Goal: Task Accomplishment & Management: Complete application form

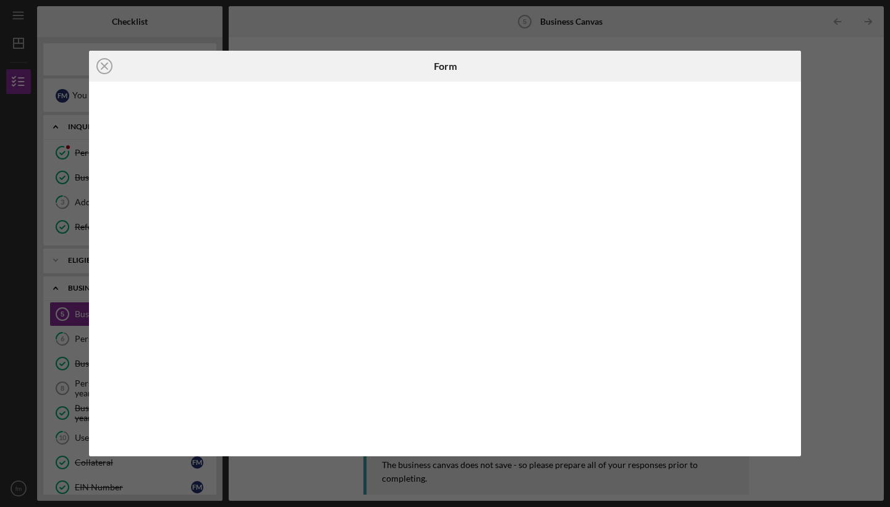
scroll to position [122, 0]
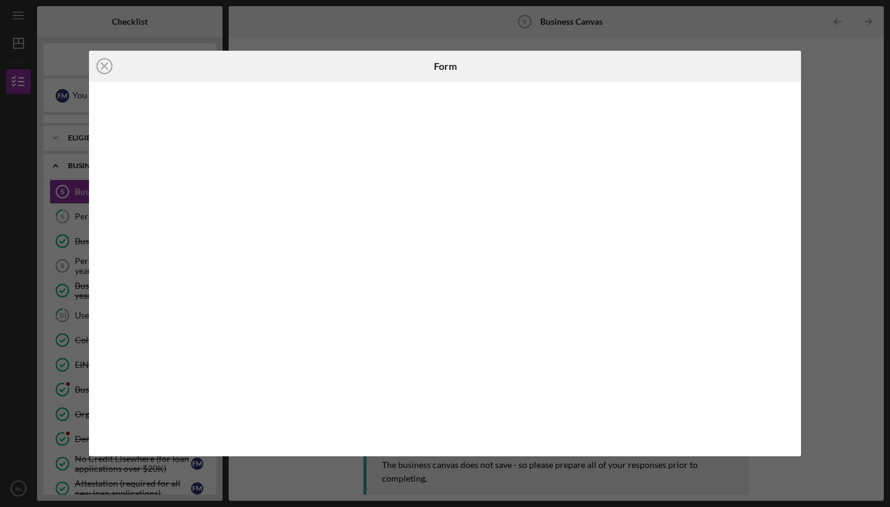
click at [100, 200] on div at bounding box center [445, 269] width 712 height 375
click at [101, 64] on icon "Icon/Close" at bounding box center [104, 66] width 31 height 31
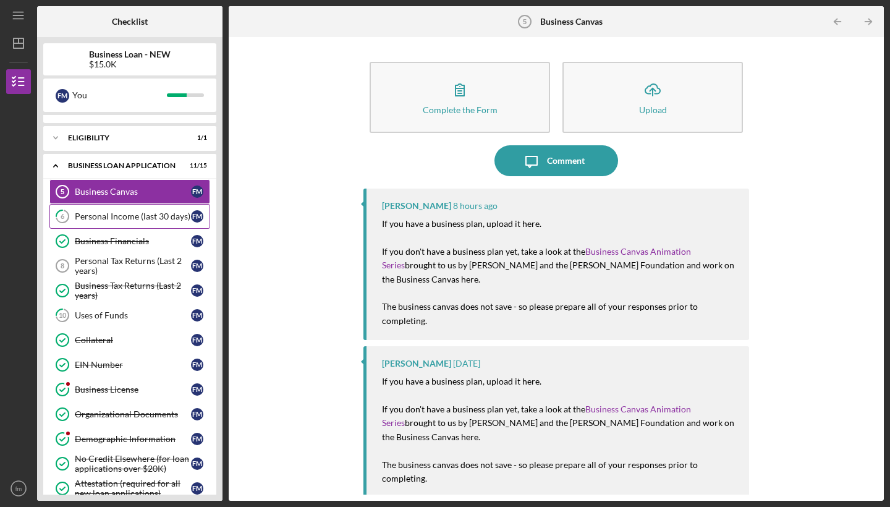
click at [122, 216] on div "Personal Income (last 30 days)" at bounding box center [133, 216] width 116 height 10
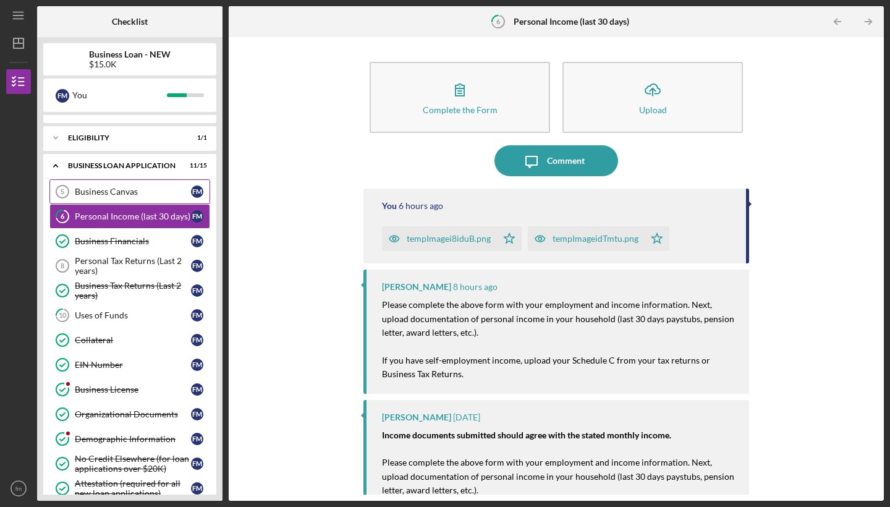
click at [115, 192] on div "Business Canvas" at bounding box center [133, 192] width 116 height 10
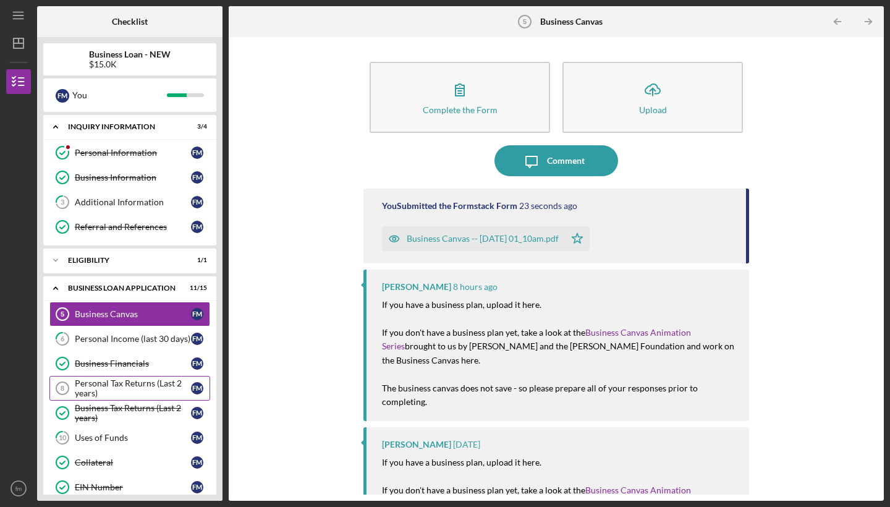
click at [96, 389] on div "Personal Tax Returns (Last 2 years)" at bounding box center [133, 388] width 116 height 20
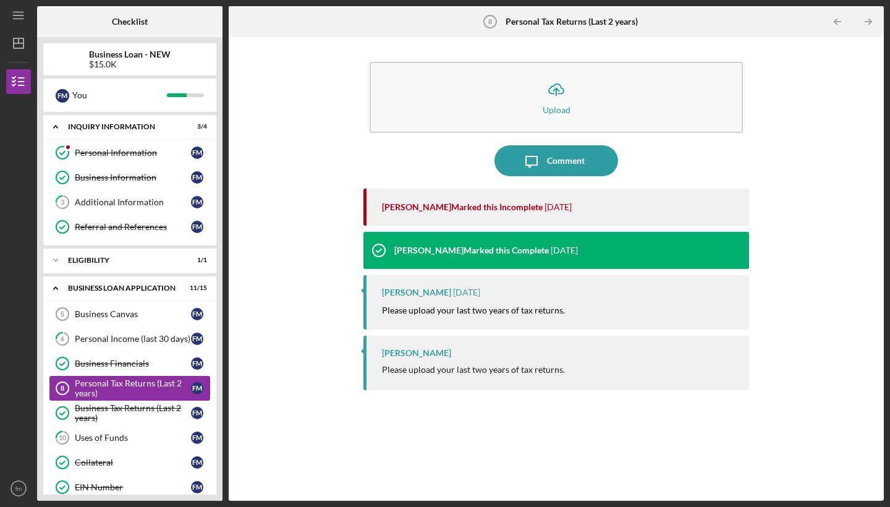
click at [103, 392] on div "Personal Tax Returns (Last 2 years)" at bounding box center [133, 388] width 116 height 20
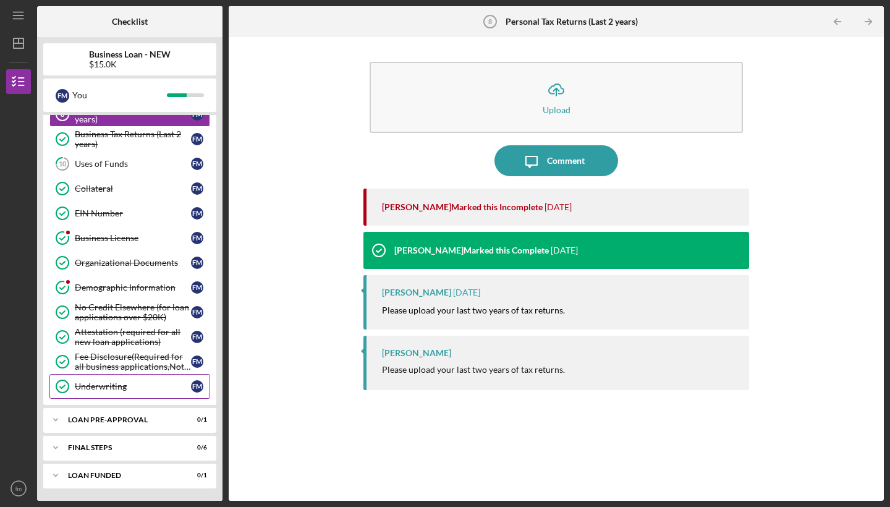
scroll to position [274, 0]
click at [129, 420] on div "LOAN PRE-APPROVAL" at bounding box center [134, 419] width 133 height 7
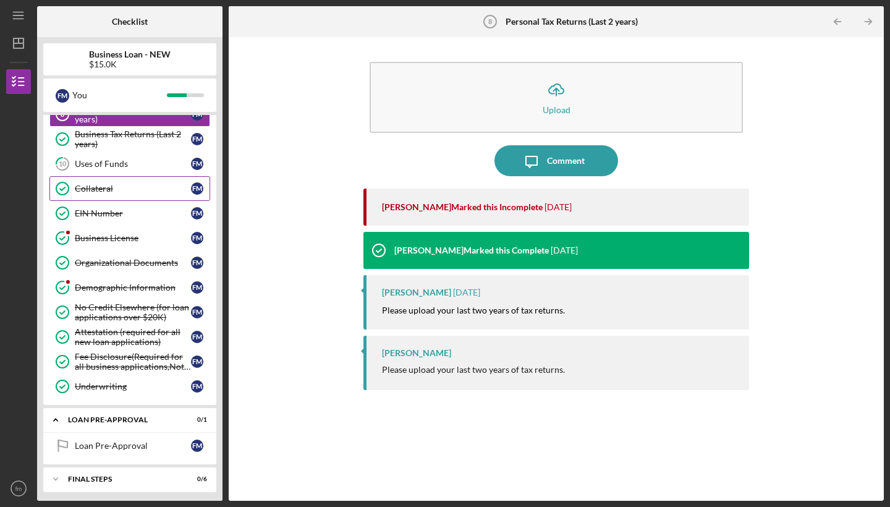
click at [101, 191] on div "Collateral" at bounding box center [133, 189] width 116 height 10
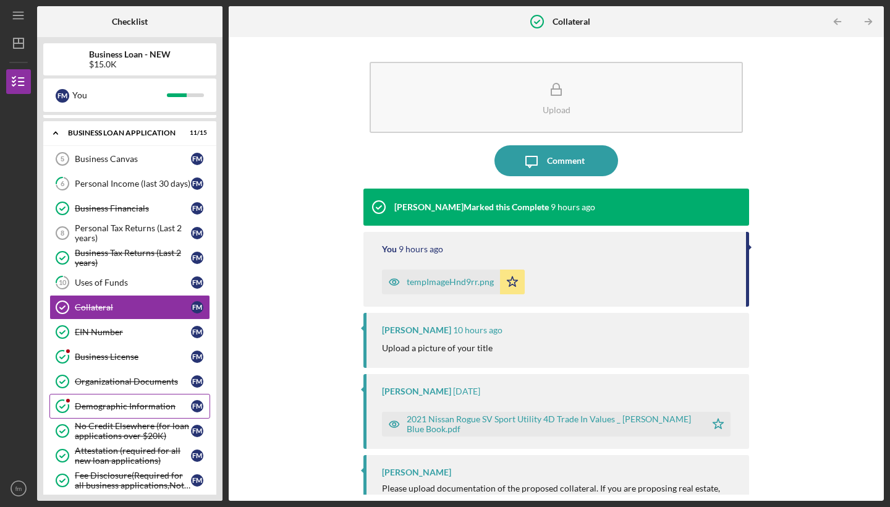
scroll to position [151, 0]
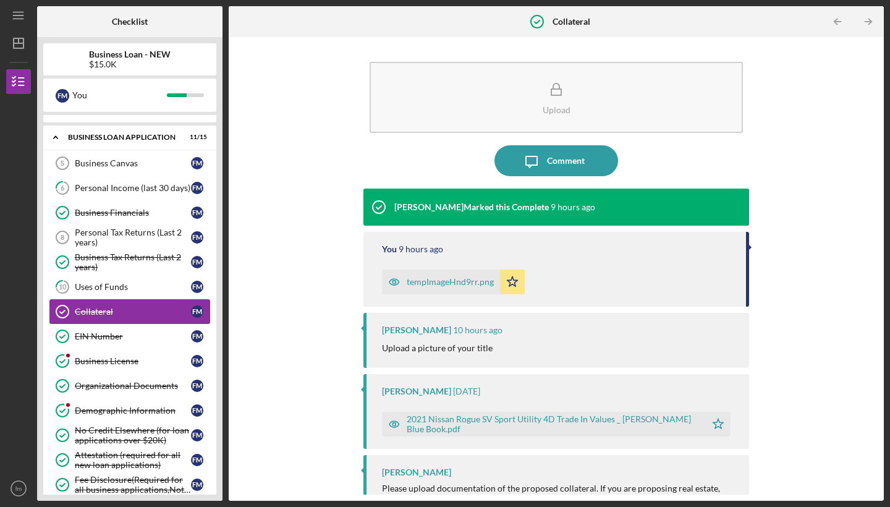
click at [116, 310] on div "Collateral" at bounding box center [133, 312] width 116 height 10
drag, startPoint x: 878, startPoint y: 216, endPoint x: 880, endPoint y: 276, distance: 59.4
click at [880, 276] on div "Upload Icon/Message Comment LaTrisha Gandy Marked this Complete 9 hours ago You…" at bounding box center [556, 269] width 655 height 464
click at [860, 289] on div "Upload Icon/Message Comment LaTrisha Gandy Marked this Complete 9 hours ago You…" at bounding box center [556, 268] width 643 height 451
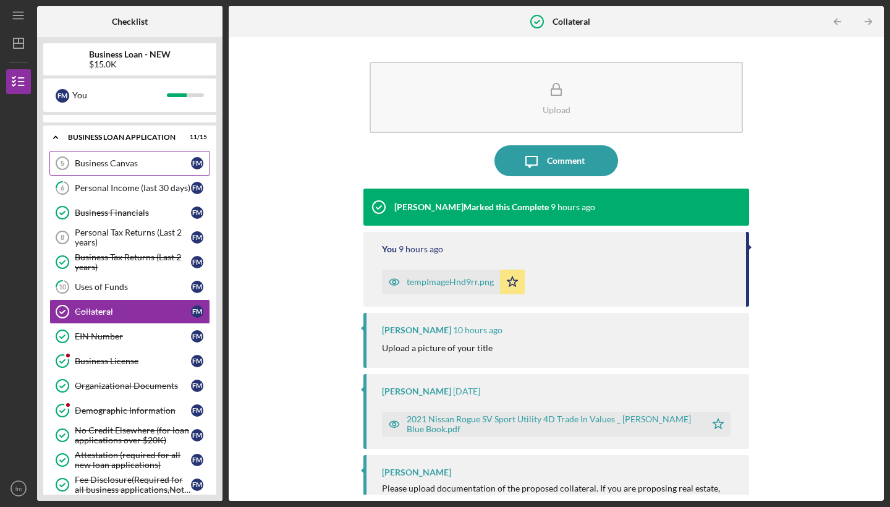
click at [138, 159] on div "Business Canvas" at bounding box center [133, 163] width 116 height 10
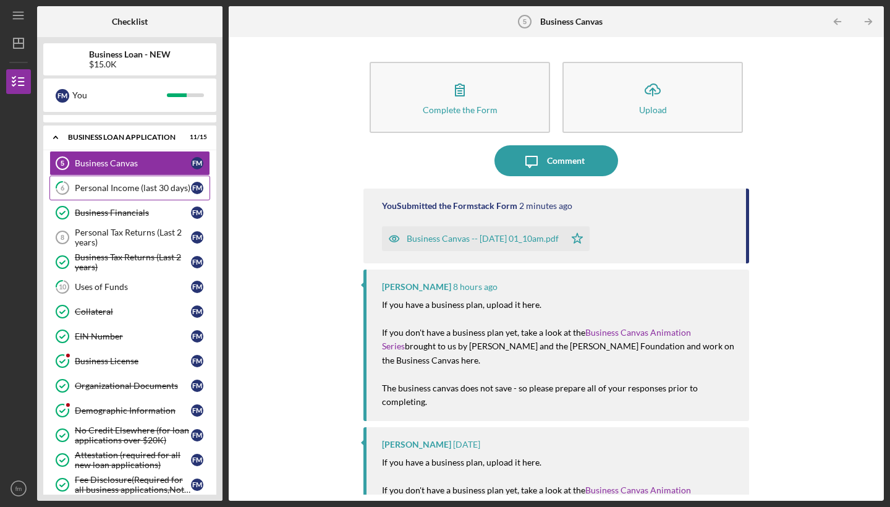
click at [127, 190] on div "Personal Income (last 30 days)" at bounding box center [133, 188] width 116 height 10
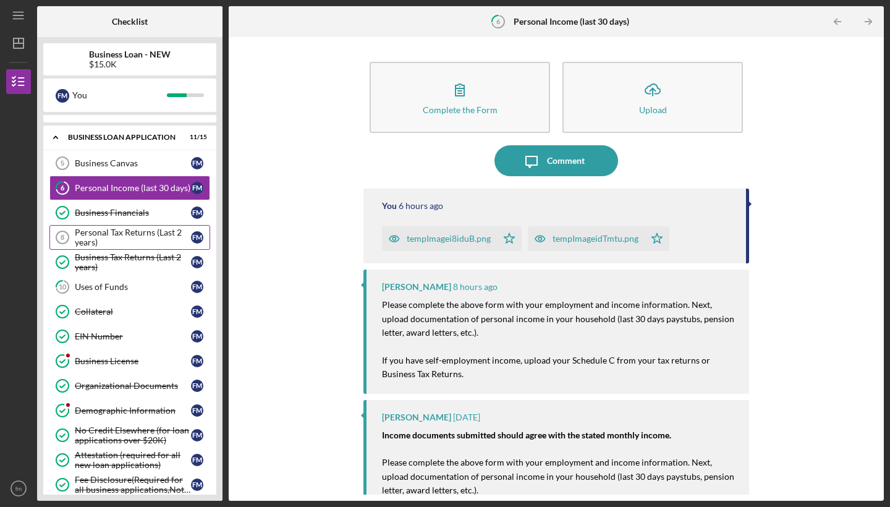
click at [122, 229] on div "Personal Tax Returns (Last 2 years)" at bounding box center [133, 237] width 116 height 20
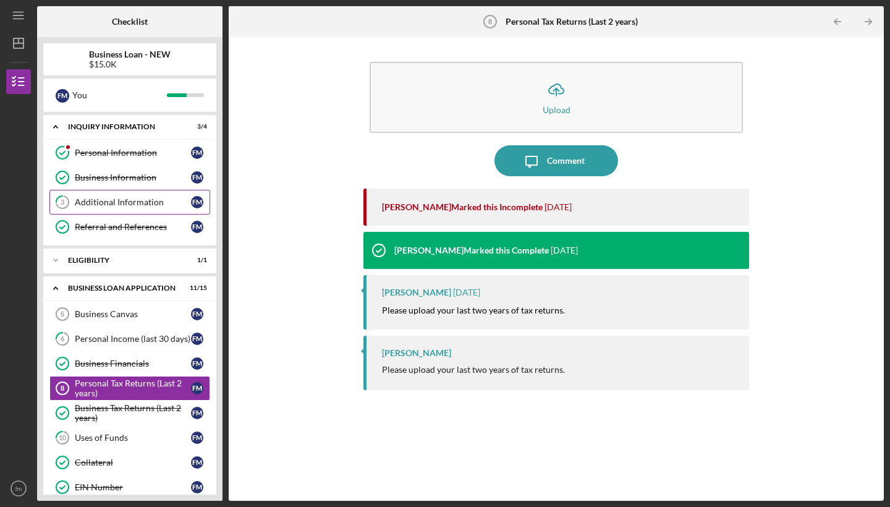
click at [87, 199] on div "Additional Information" at bounding box center [133, 202] width 116 height 10
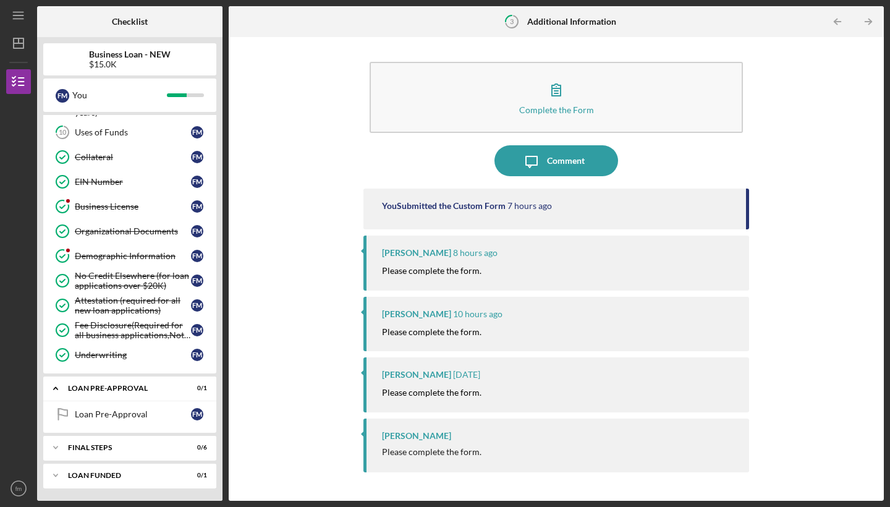
scroll to position [305, 0]
click at [114, 420] on link "Loan Pre-Approval Loan Pre-Approval f m" at bounding box center [129, 414] width 161 height 25
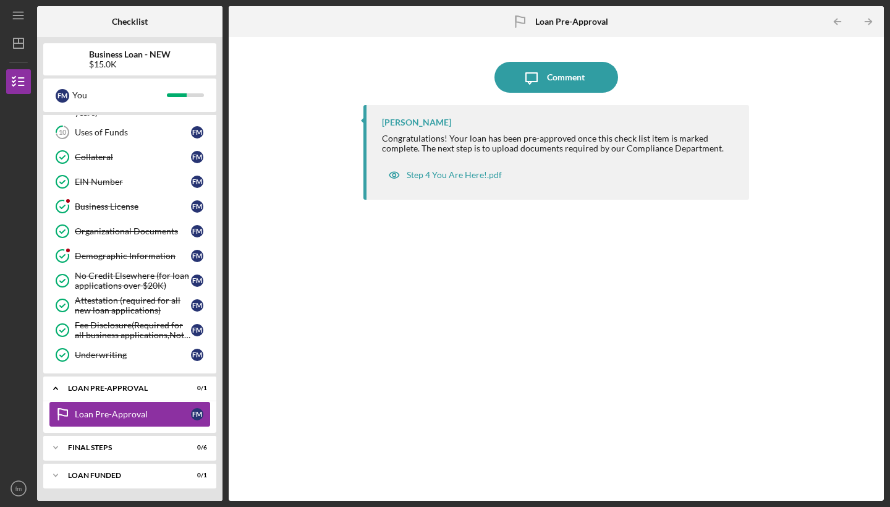
click at [115, 422] on link "Loan Pre-Approval Loan Pre-Approval f m" at bounding box center [129, 414] width 161 height 25
click at [128, 383] on div "Icon/Expander LOAN PRE-APPROVAL 0 / 1" at bounding box center [129, 388] width 173 height 25
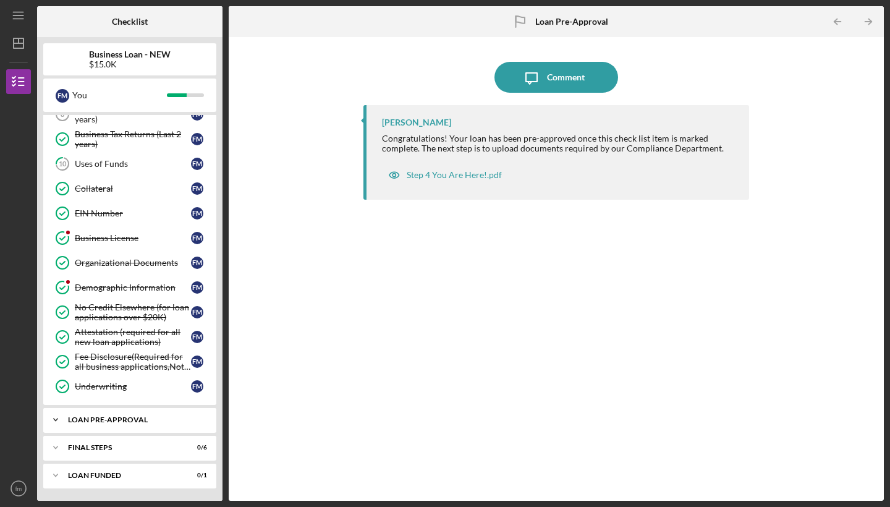
click at [124, 422] on div "LOAN PRE-APPROVAL" at bounding box center [134, 419] width 133 height 7
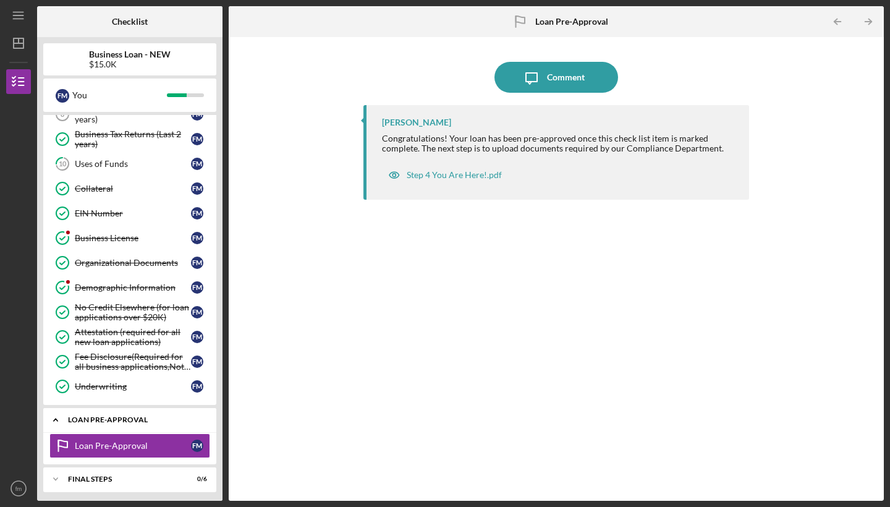
scroll to position [305, 0]
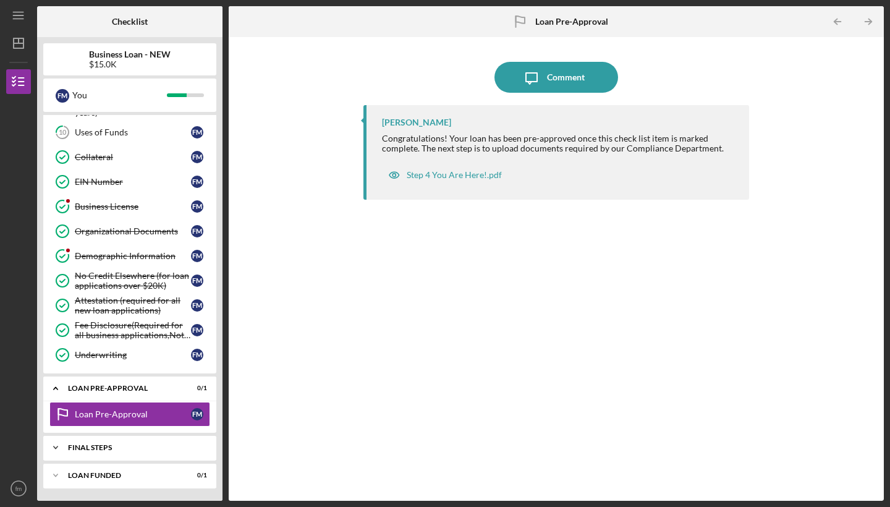
click at [119, 449] on div "FINAL STEPS" at bounding box center [134, 447] width 133 height 7
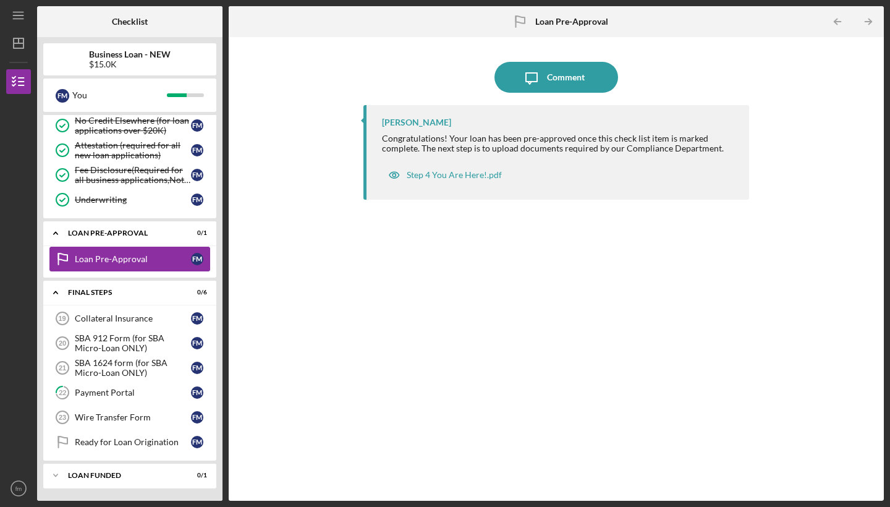
scroll to position [469, 0]
click at [85, 414] on link "Wire Transfer Form 23 Wire Transfer Form f m" at bounding box center [129, 417] width 161 height 25
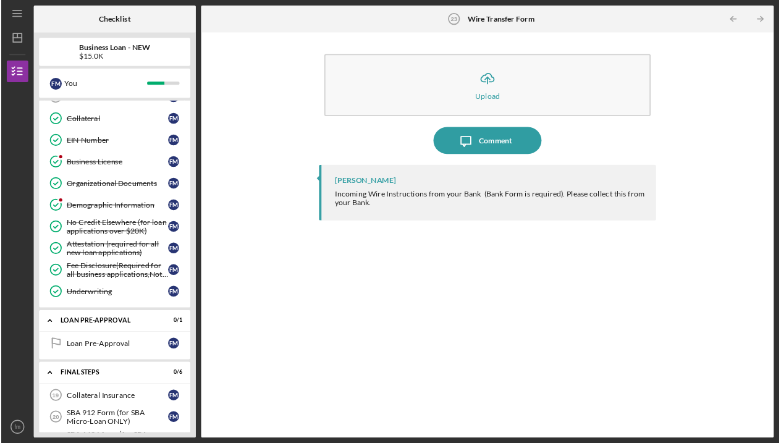
scroll to position [323, 0]
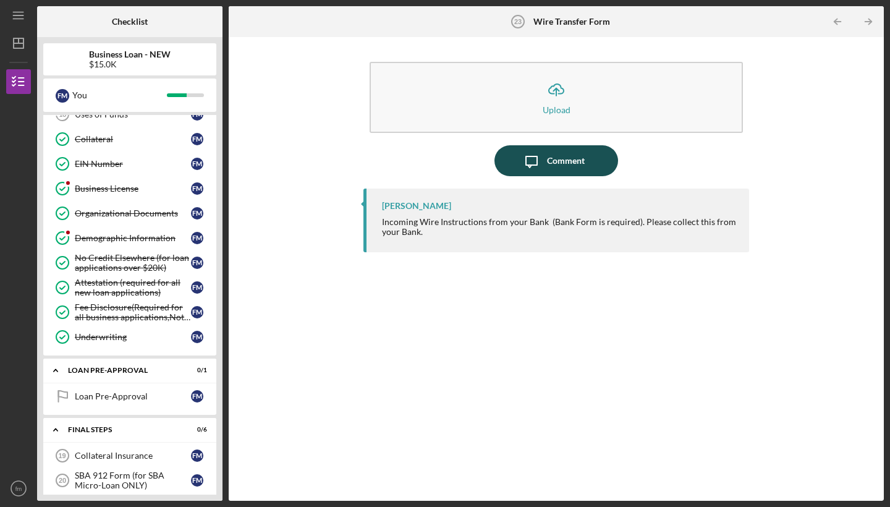
click at [565, 165] on div "Comment" at bounding box center [566, 160] width 38 height 31
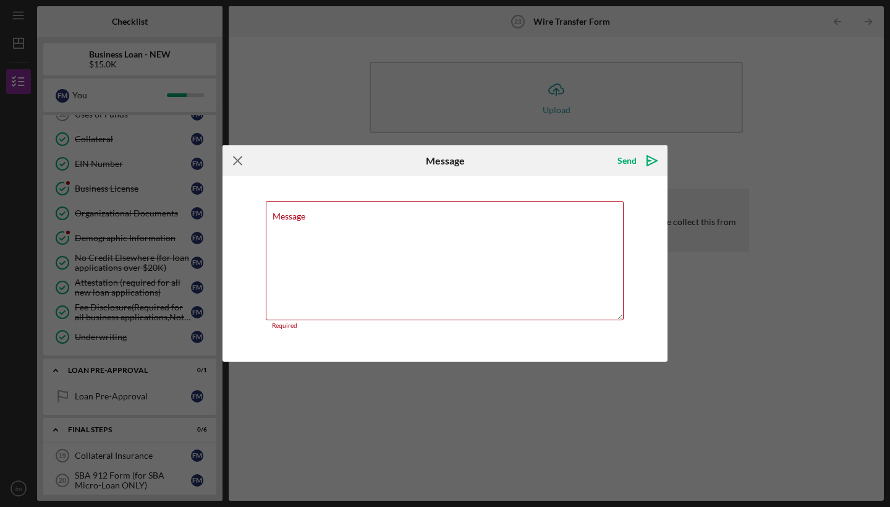
click at [243, 160] on icon "Icon/Menu Close" at bounding box center [237, 160] width 31 height 31
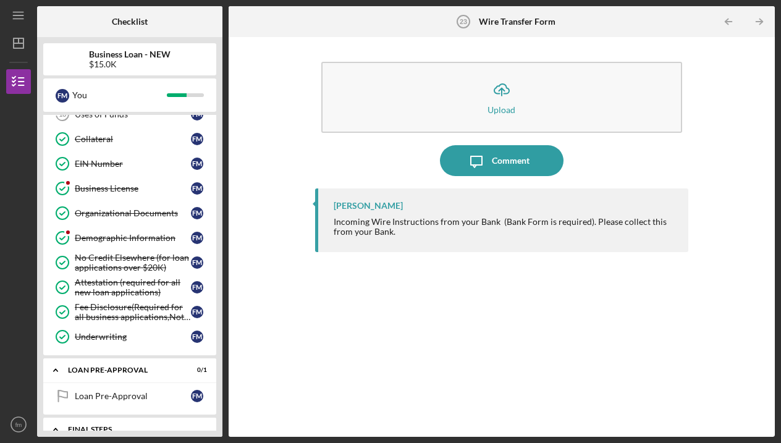
click at [114, 421] on div "Icon/Expander FINAL STEPS 0 / 6" at bounding box center [129, 429] width 173 height 25
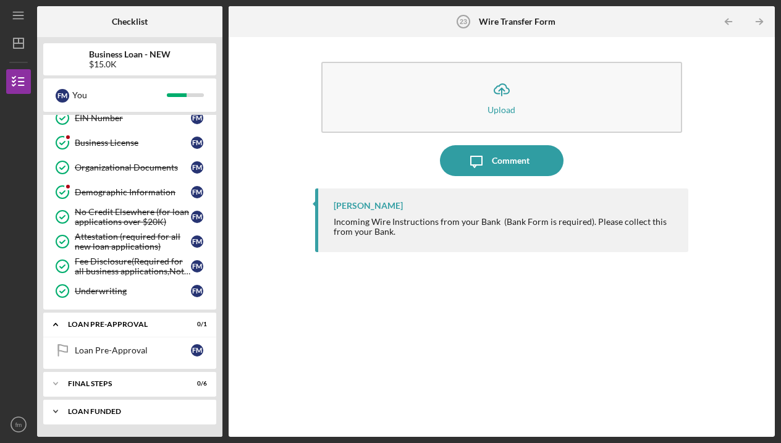
scroll to position [369, 0]
click at [104, 383] on div "FINAL STEPS" at bounding box center [134, 383] width 133 height 7
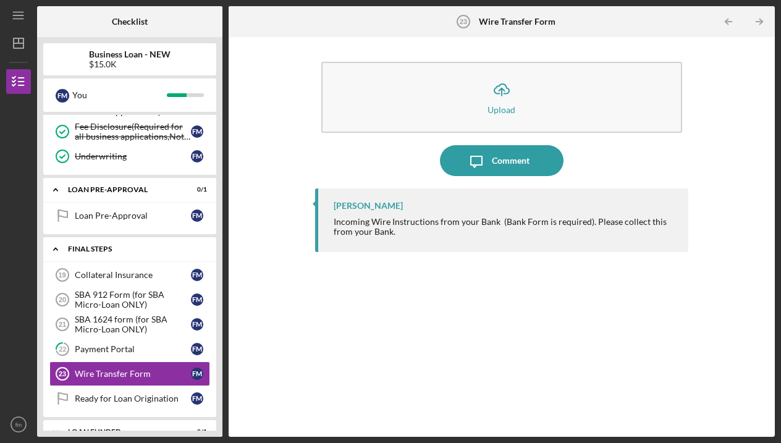
scroll to position [524, 0]
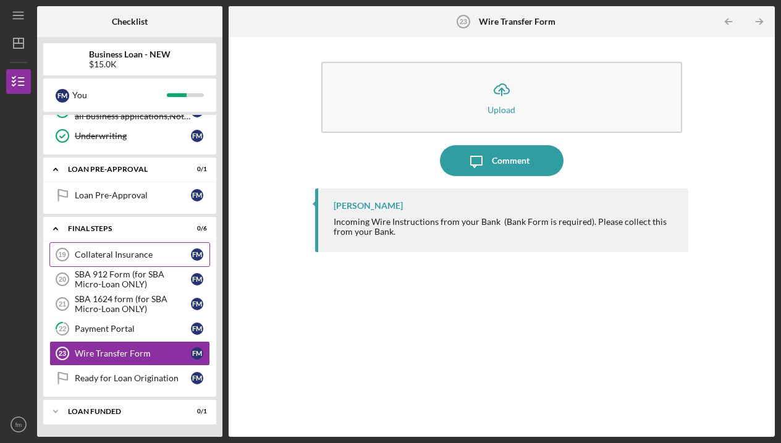
click at [131, 256] on div "Collateral Insurance" at bounding box center [133, 255] width 116 height 10
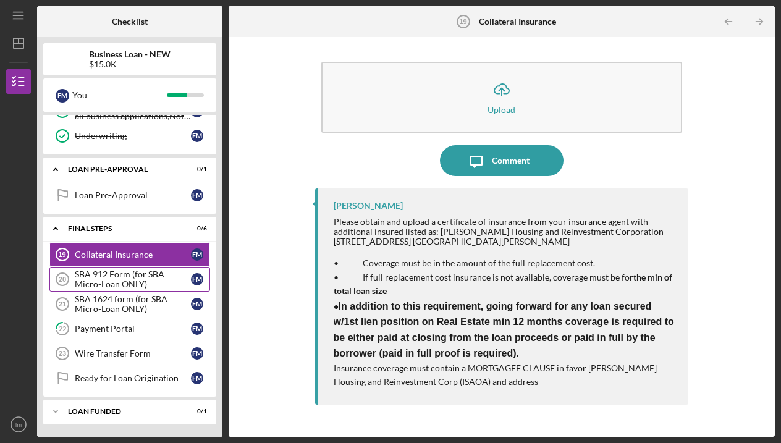
click at [142, 276] on div "SBA 912 Form (for SBA Micro-Loan ONLY)" at bounding box center [133, 279] width 116 height 20
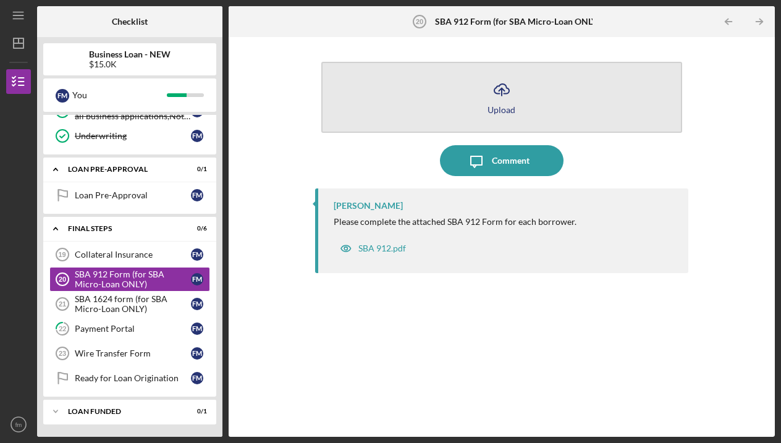
click at [503, 93] on icon "Icon/Upload" at bounding box center [501, 89] width 31 height 31
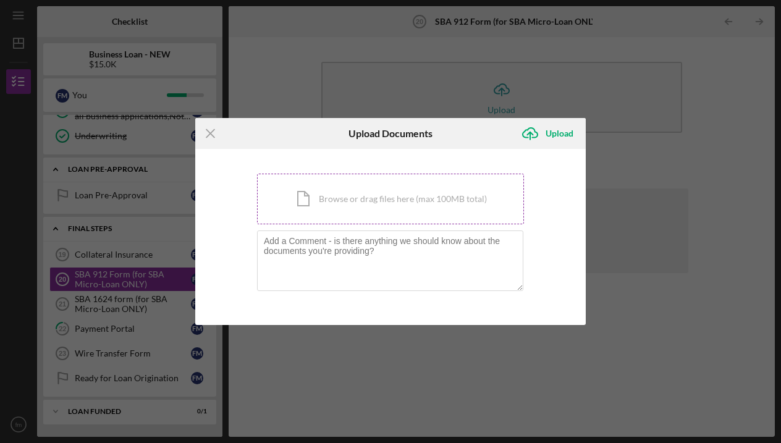
click at [316, 195] on div "Icon/Document Browse or drag files here (max 100MB total) Tap to choose files o…" at bounding box center [390, 199] width 267 height 51
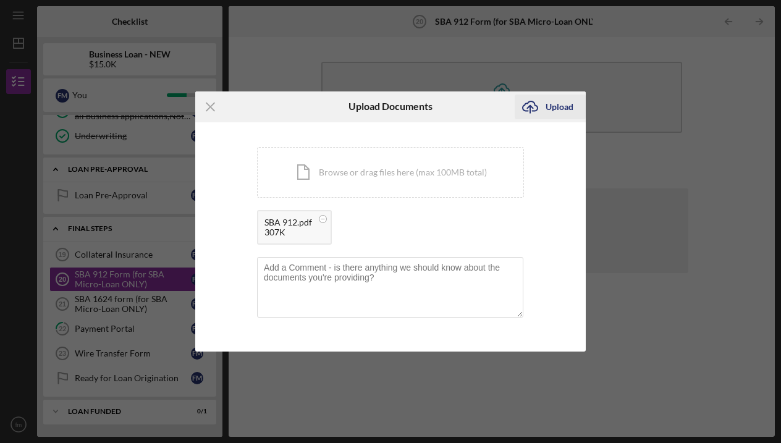
click at [541, 109] on icon "Icon/Upload" at bounding box center [530, 106] width 31 height 31
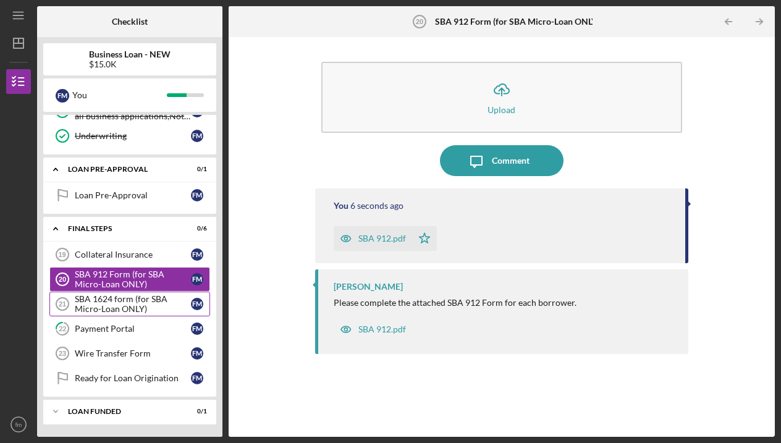
click at [152, 314] on link "SBA 1624 form (for SBA Micro-Loan ONLY) 21 SBA 1624 form (for SBA Micro-Loan ON…" at bounding box center [129, 304] width 161 height 25
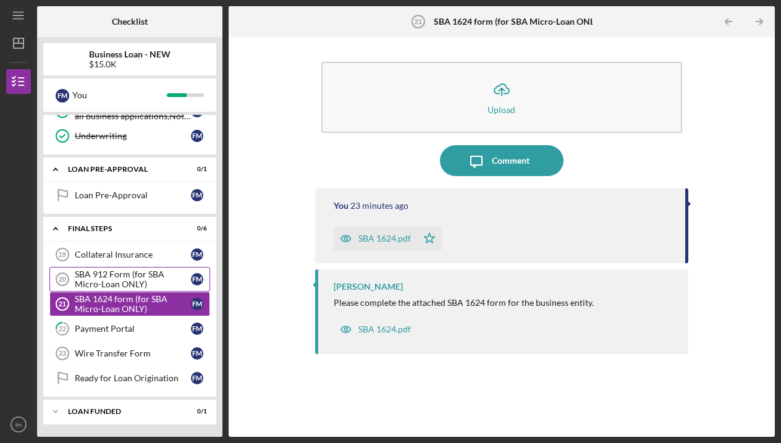
click at [155, 287] on div "SBA 912 Form (for SBA Micro-Loan ONLY)" at bounding box center [133, 279] width 116 height 20
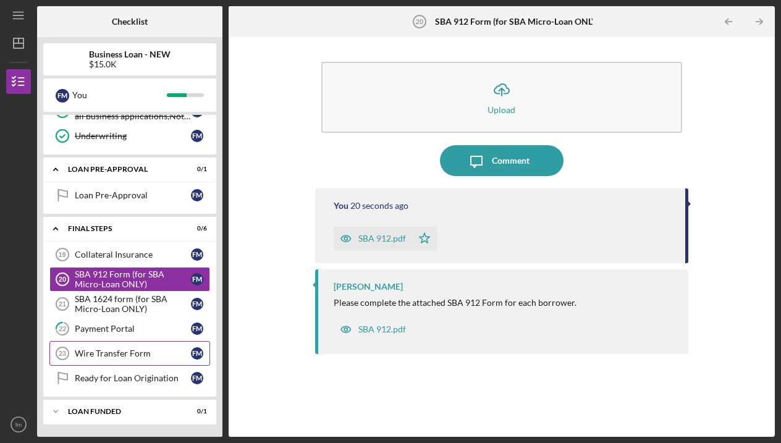
click at [114, 357] on div "Wire Transfer Form" at bounding box center [133, 354] width 116 height 10
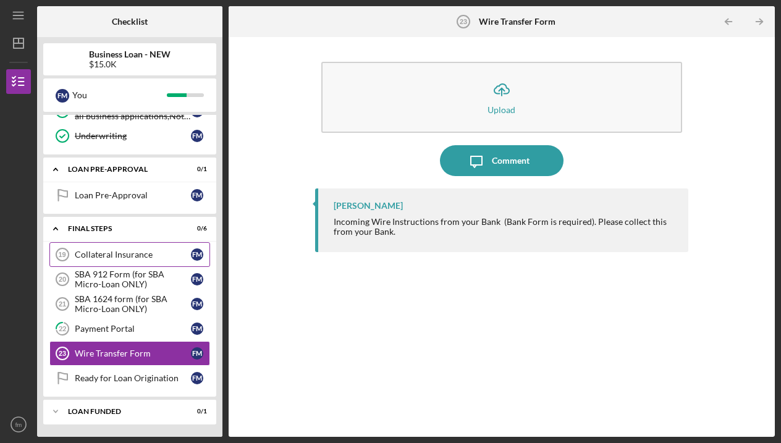
click at [133, 261] on link "Collateral Insurance 19 Collateral Insurance f m" at bounding box center [129, 254] width 161 height 25
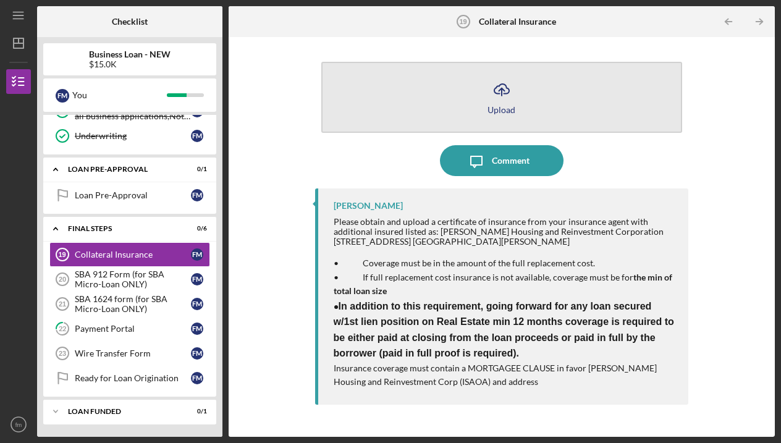
click at [415, 88] on button "Icon/Upload Upload" at bounding box center [502, 97] width 362 height 71
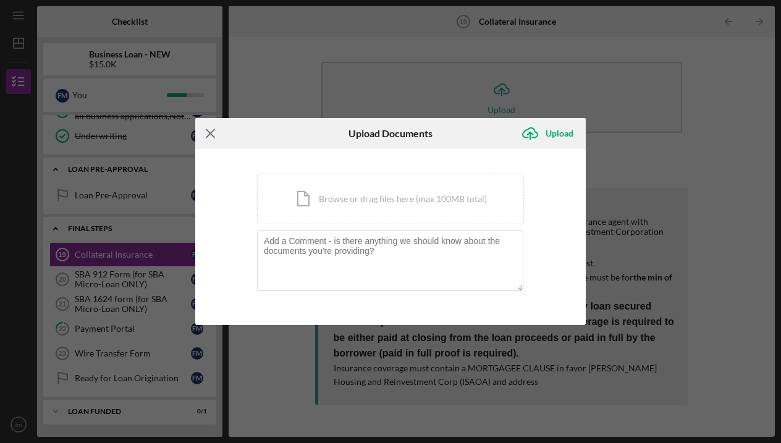
click at [207, 127] on icon "Icon/Menu Close" at bounding box center [210, 133] width 31 height 31
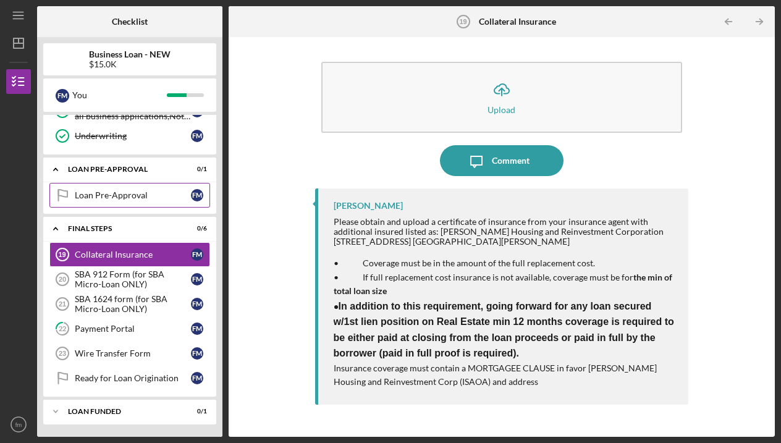
click at [141, 193] on div "Loan Pre-Approval" at bounding box center [133, 195] width 116 height 10
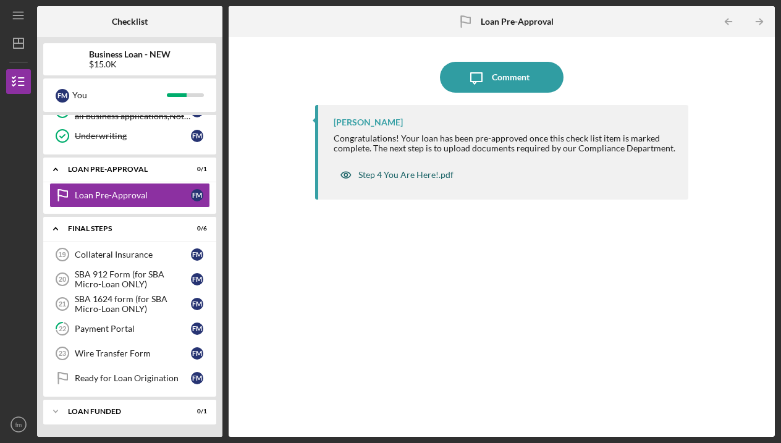
click at [378, 171] on div "Step 4 You Are Here!.pdf" at bounding box center [405, 175] width 95 height 10
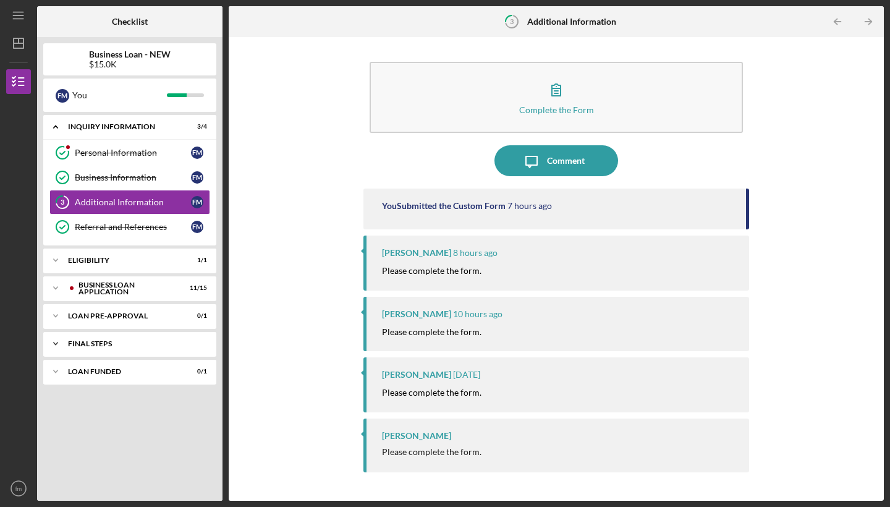
click at [138, 341] on div "FINAL STEPS" at bounding box center [134, 343] width 133 height 7
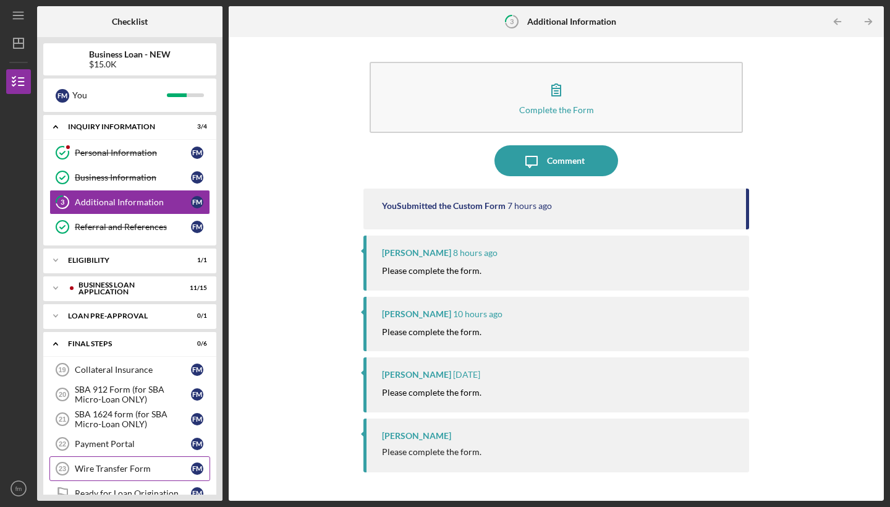
click at [148, 462] on link "Wire Transfer Form 23 Wire Transfer Form f m" at bounding box center [129, 468] width 161 height 25
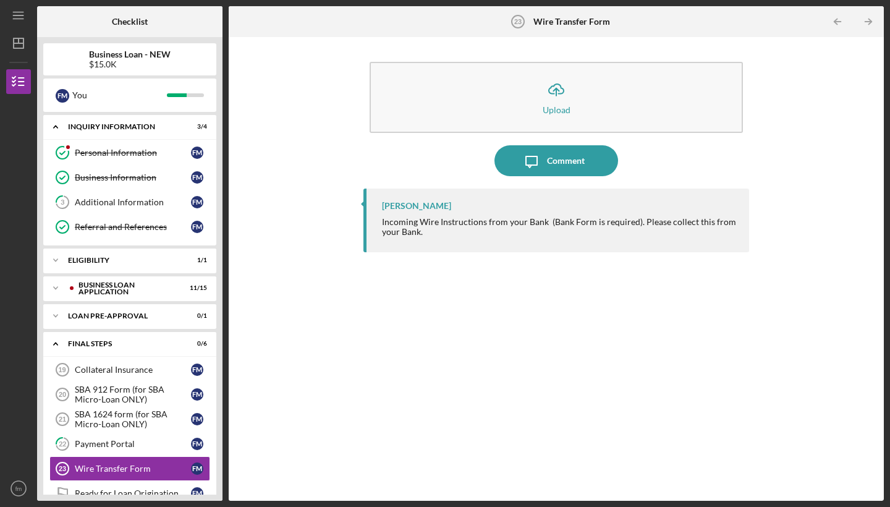
drag, startPoint x: 433, startPoint y: 221, endPoint x: 545, endPoint y: 256, distance: 117.3
click at [545, 256] on div "[PERSON_NAME] Incoming Wire Instructions from your Bank (Bank Form is required)…" at bounding box center [556, 336] width 386 height 294
drag, startPoint x: 375, startPoint y: 219, endPoint x: 452, endPoint y: 241, distance: 79.6
click at [452, 241] on div "[PERSON_NAME] Incoming Wire Instructions from your Bank (Bank Form is required)…" at bounding box center [556, 221] width 386 height 64
copy div "Incoming Wire Instructions from your Bank (Bank Form is required). Please colle…"
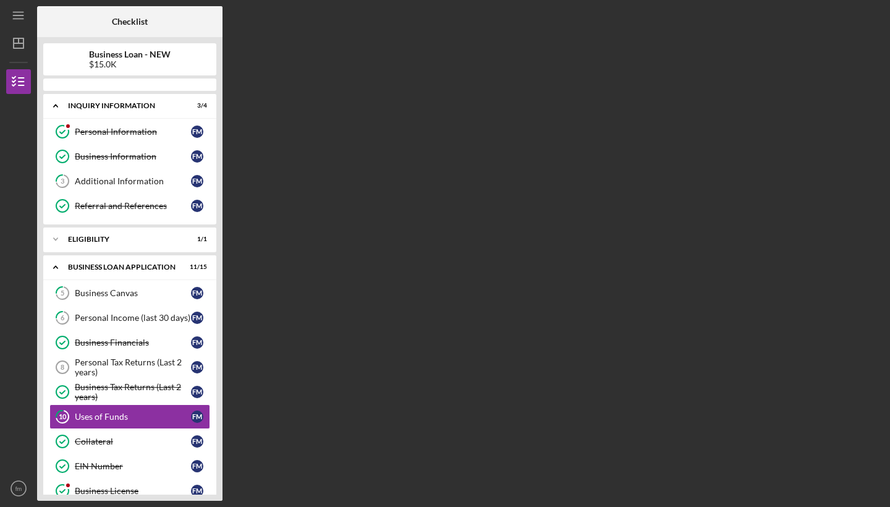
scroll to position [122, 0]
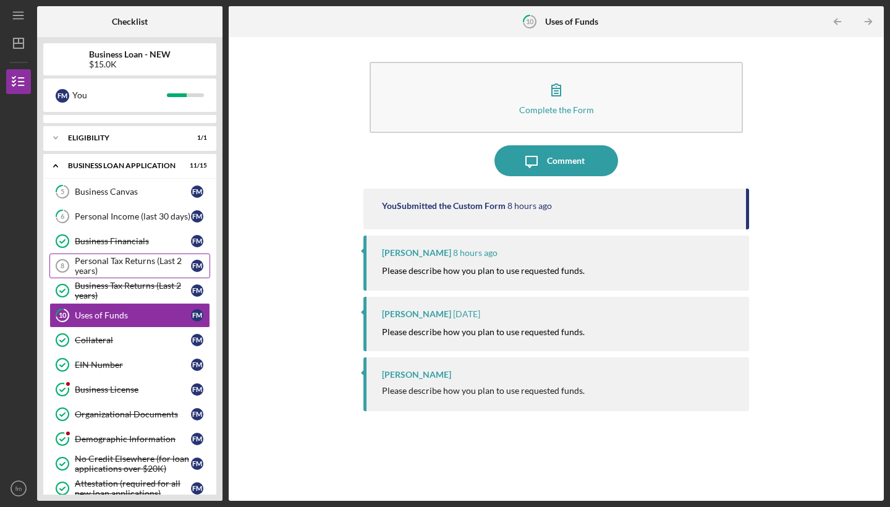
click at [117, 256] on div "Personal Tax Returns (Last 2 years)" at bounding box center [133, 266] width 116 height 20
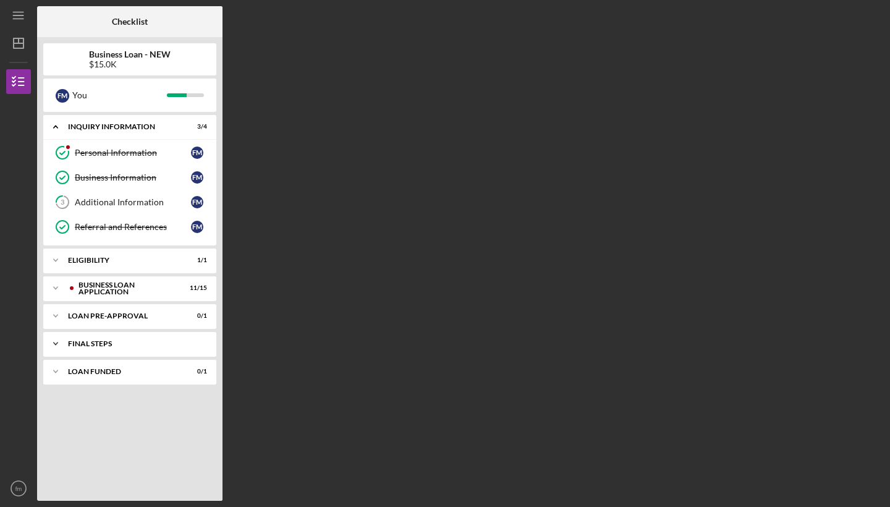
click at [105, 343] on div "FINAL STEPS" at bounding box center [134, 343] width 133 height 7
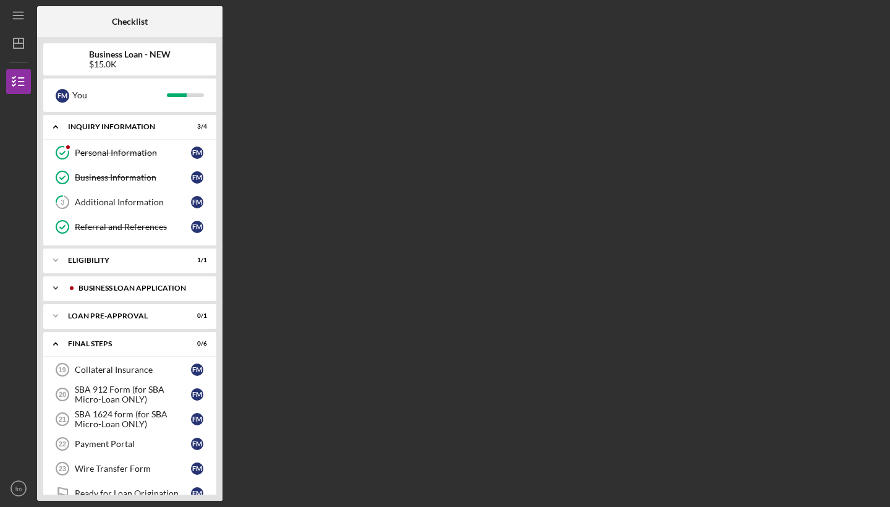
click at [117, 284] on div "Icon/Expander BUSINESS LOAN APPLICATION 11 / 15" at bounding box center [129, 288] width 173 height 25
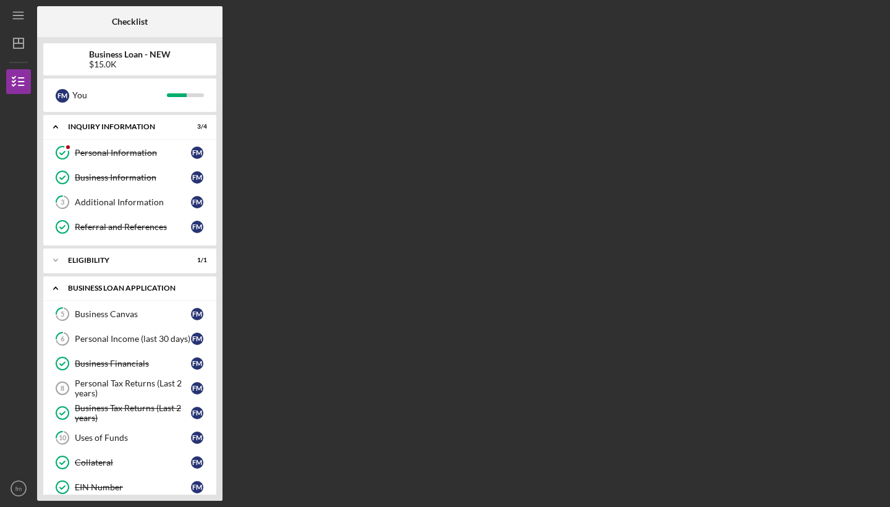
click at [117, 284] on div "Icon/Expander BUSINESS LOAN APPLICATION 11 / 15" at bounding box center [129, 288] width 173 height 25
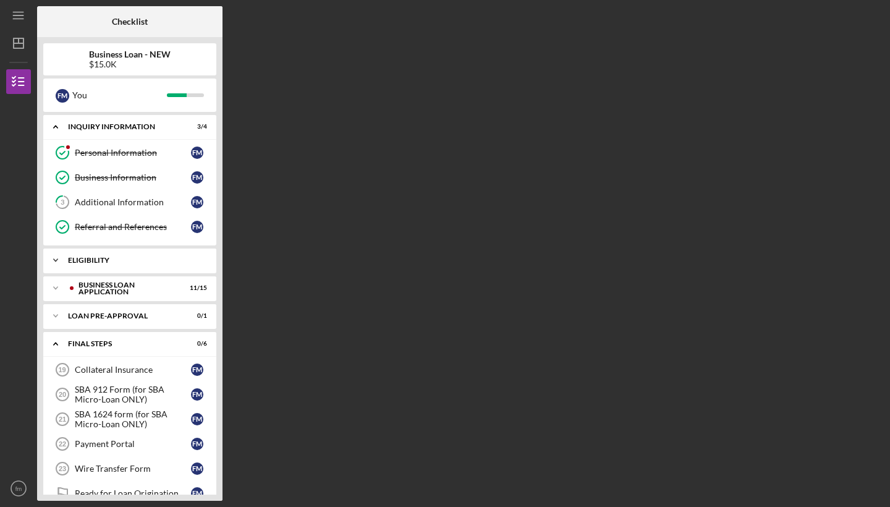
click at [121, 251] on div "Icon/Expander ELIGIBILITY 1 / 1" at bounding box center [129, 260] width 173 height 25
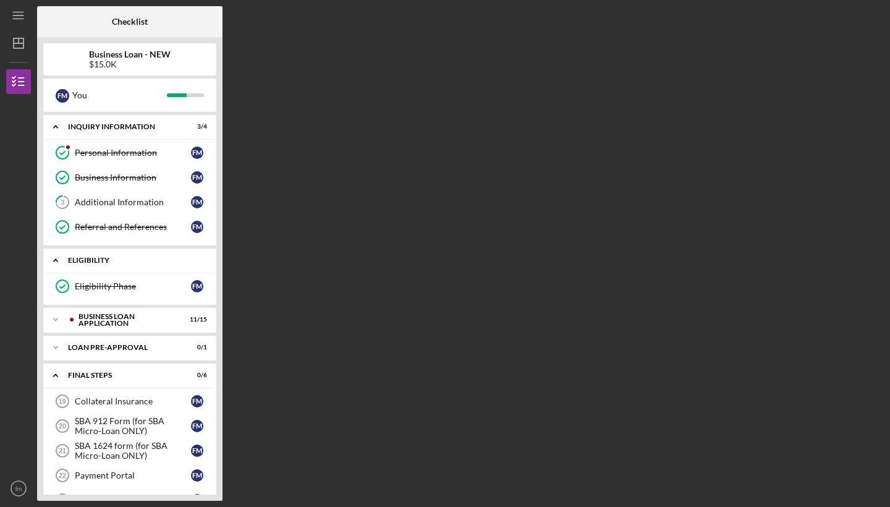
click at [121, 251] on div "Icon/Expander ELIGIBILITY 1 / 1" at bounding box center [129, 260] width 173 height 25
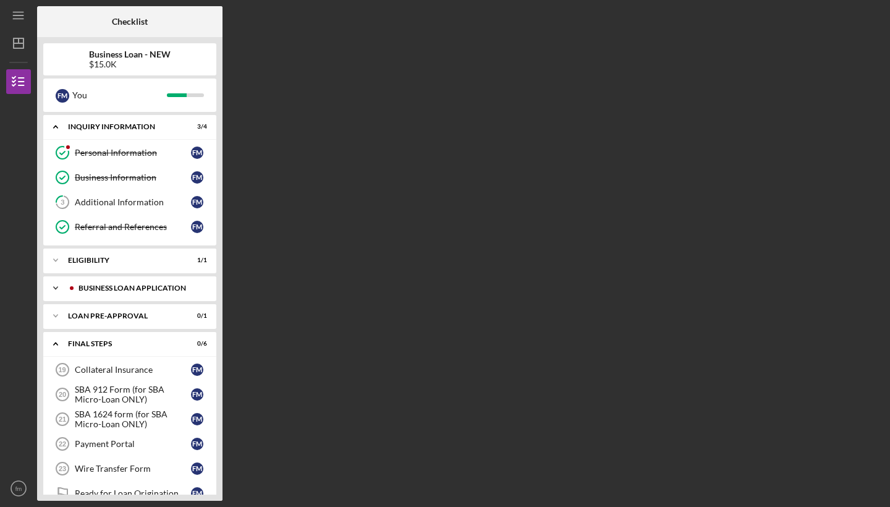
click at [113, 290] on div "BUSINESS LOAN APPLICATION" at bounding box center [139, 287] width 122 height 7
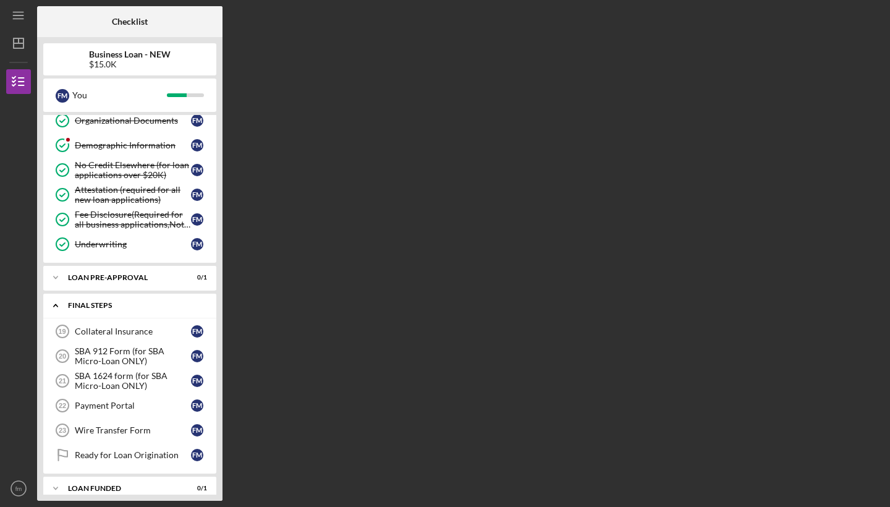
scroll to position [422, 0]
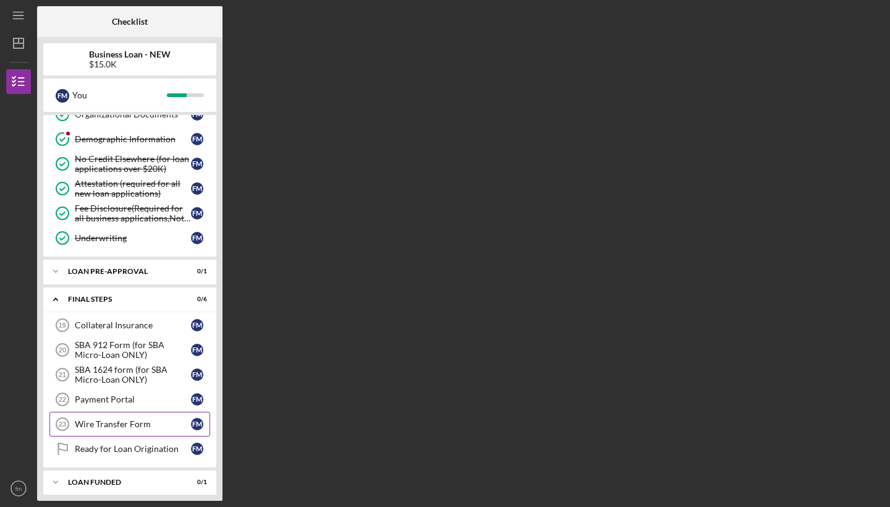
click at [109, 418] on link "Wire Transfer Form 23 Wire Transfer Form f m" at bounding box center [129, 424] width 161 height 25
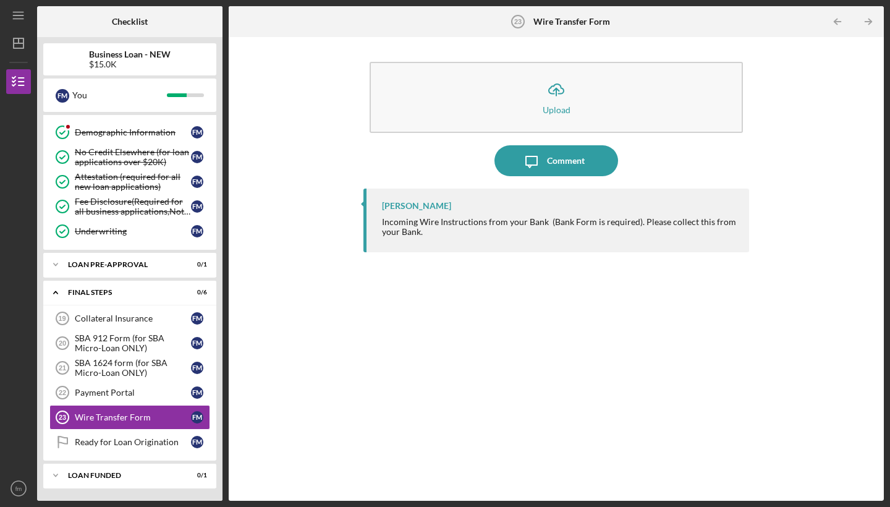
scroll to position [429, 0]
click at [136, 316] on div "Collateral Insurance" at bounding box center [133, 318] width 116 height 10
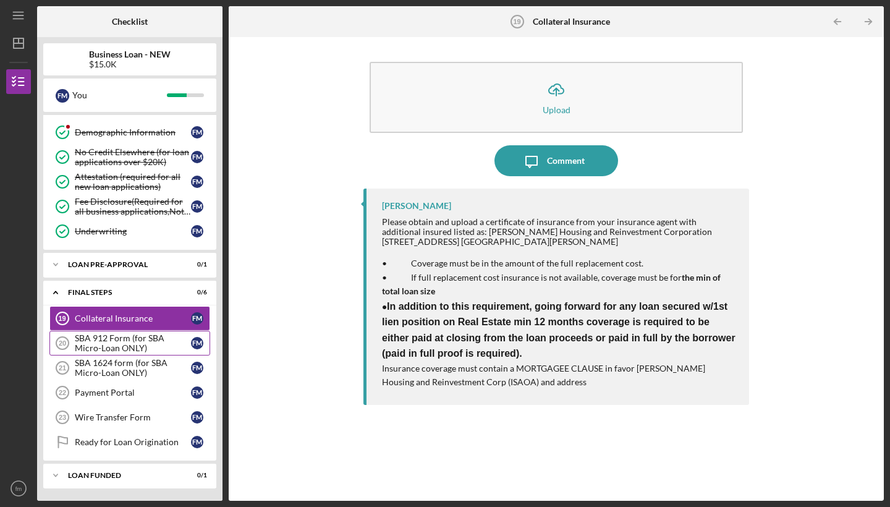
click at [125, 341] on div "SBA 912 Form (for SBA Micro-Loan ONLY)" at bounding box center [133, 343] width 116 height 20
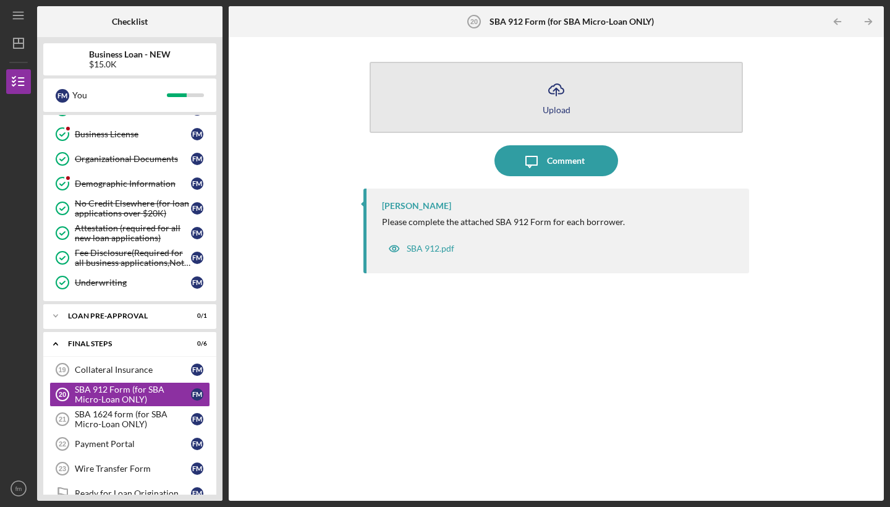
scroll to position [385, 0]
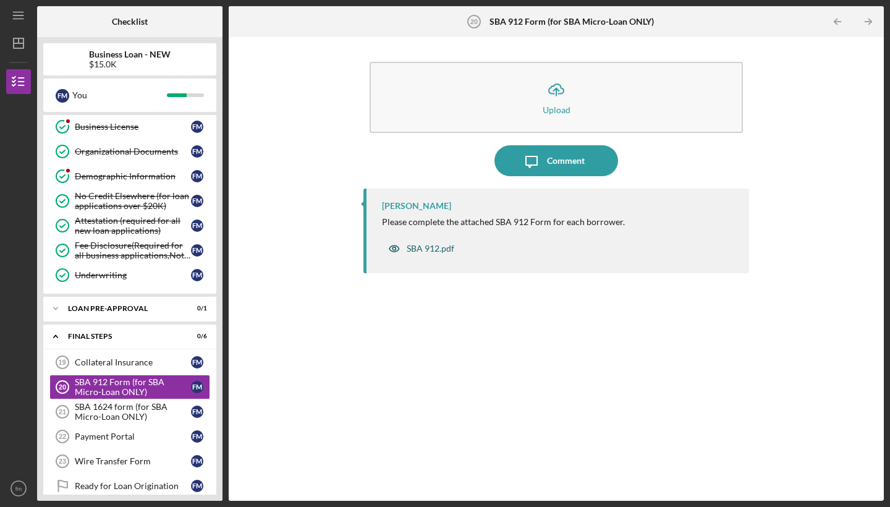
click at [417, 247] on div "SBA 912.pdf" at bounding box center [431, 249] width 48 height 10
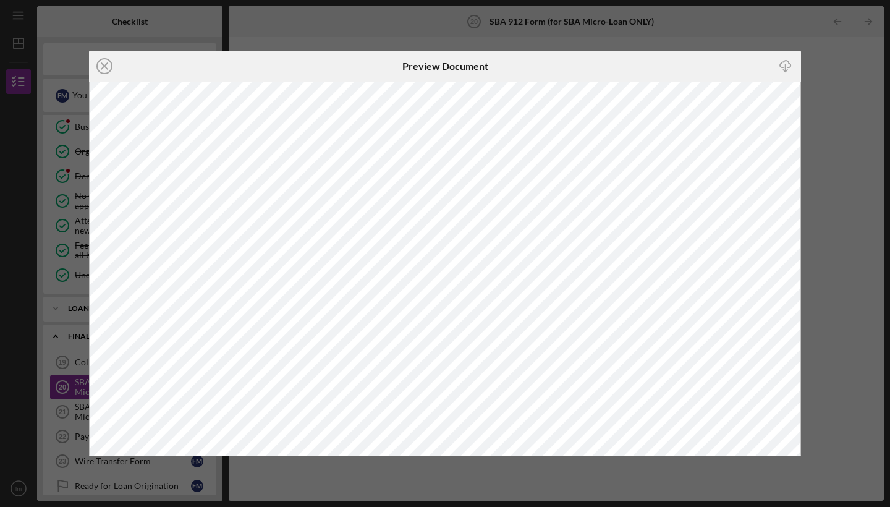
click at [783, 64] on icon "Icon/Download" at bounding box center [786, 67] width 28 height 28
click at [104, 61] on icon "Icon/Close" at bounding box center [104, 66] width 31 height 31
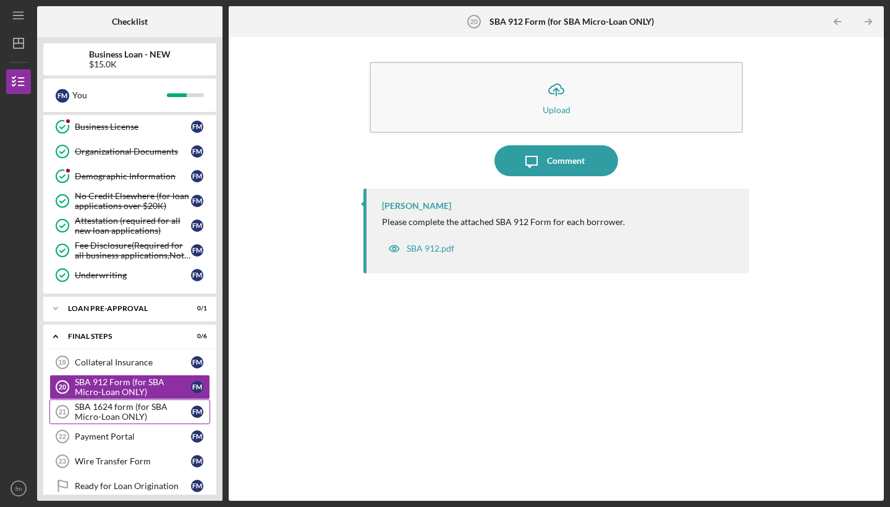
click at [128, 420] on div "SBA 1624 form (for SBA Micro-Loan ONLY)" at bounding box center [133, 412] width 116 height 20
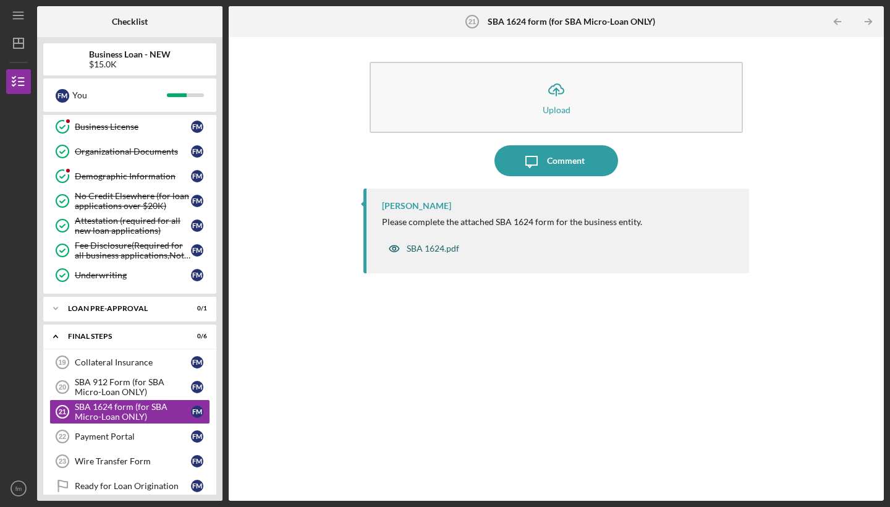
click at [394, 252] on icon "button" at bounding box center [394, 248] width 10 height 6
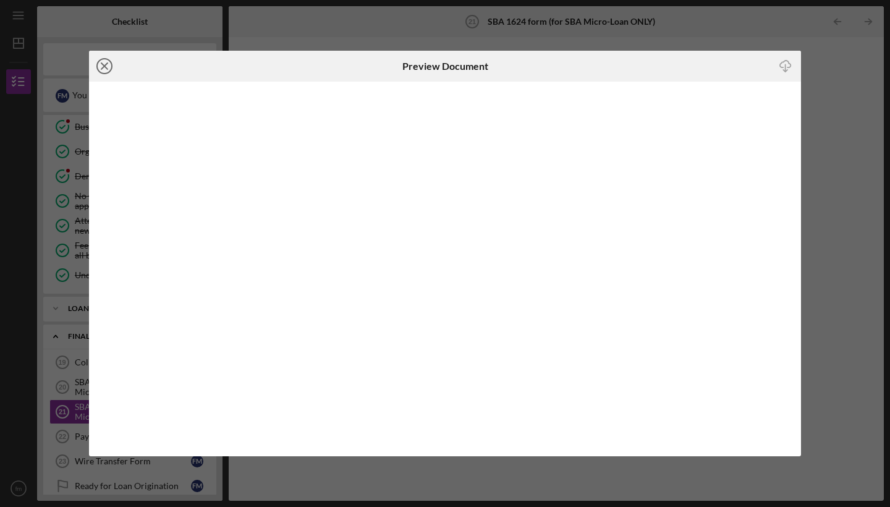
click at [107, 61] on icon "Icon/Close" at bounding box center [104, 66] width 31 height 31
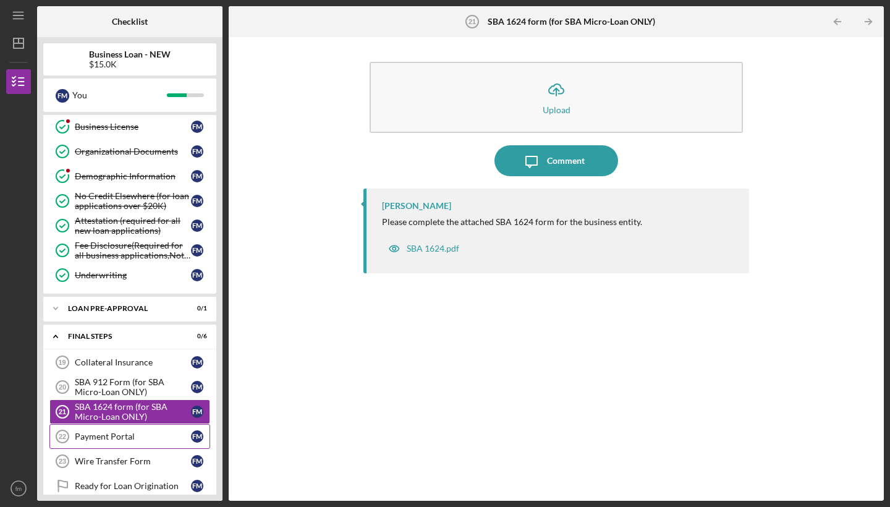
click at [127, 431] on link "Payment Portal 22 Payment Portal f m" at bounding box center [129, 436] width 161 height 25
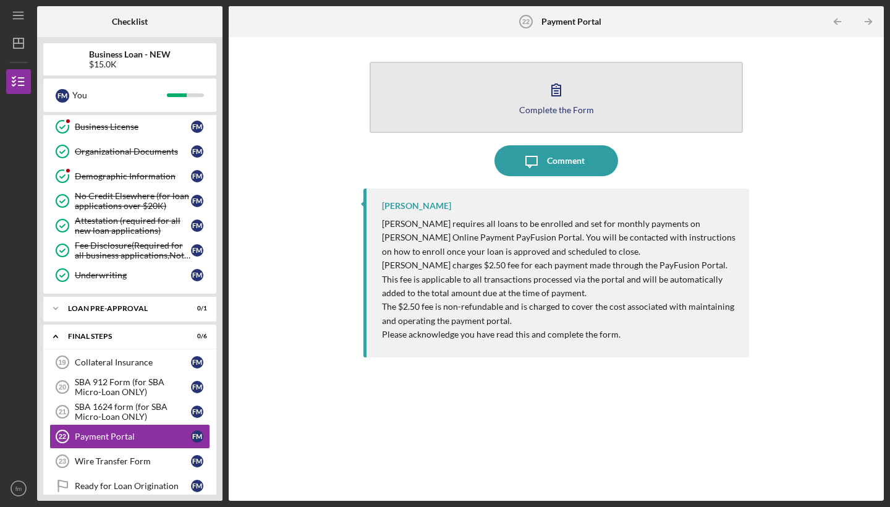
click at [543, 106] on div "Complete the Form" at bounding box center [556, 109] width 75 height 9
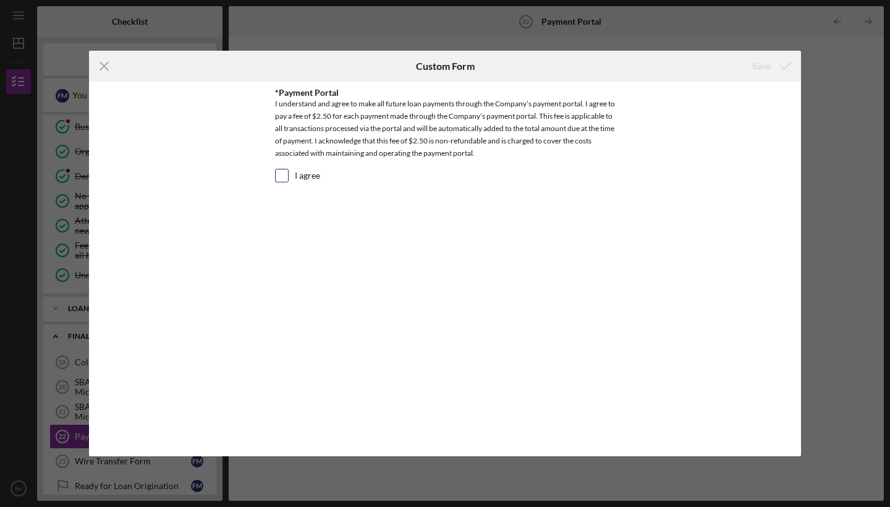
click at [288, 183] on div "I agree" at bounding box center [445, 179] width 340 height 20
click at [283, 176] on input "I agree" at bounding box center [282, 175] width 12 height 12
checkbox input "true"
click at [768, 69] on div "Save" at bounding box center [761, 66] width 18 height 25
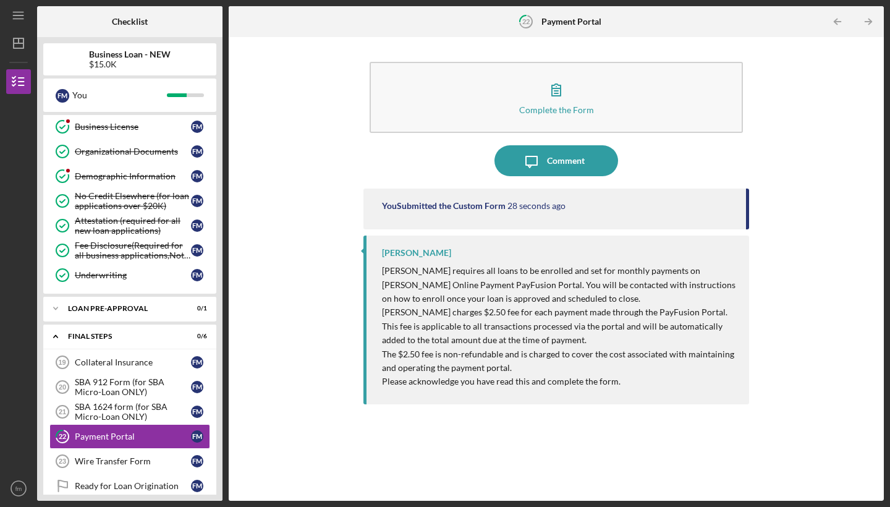
click at [820, 231] on div "Complete the Form Form Icon/Message Comment You Submitted the Custom Form 28 se…" at bounding box center [556, 268] width 643 height 451
click at [278, 385] on div "Complete the Form Form Icon/Message Comment You Submitted the Custom Form 36 se…" at bounding box center [556, 268] width 643 height 451
click at [119, 464] on div "Wire Transfer Form" at bounding box center [133, 461] width 116 height 10
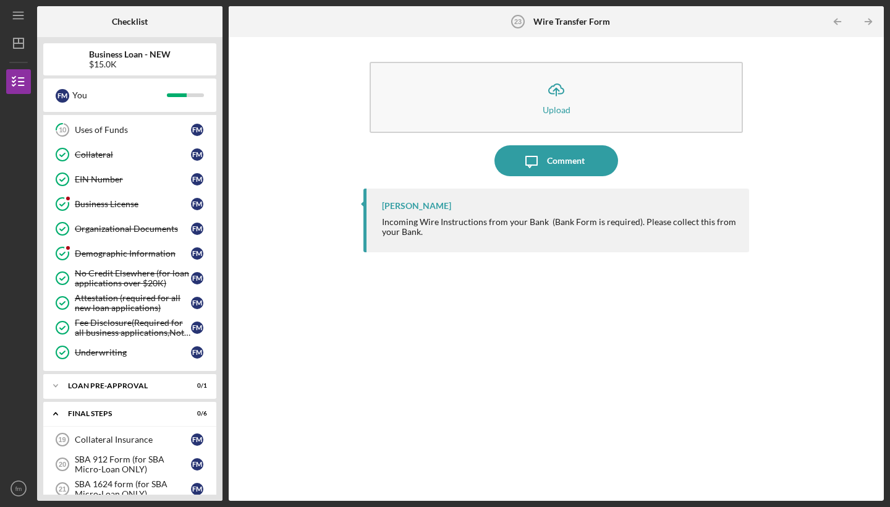
scroll to position [333, 0]
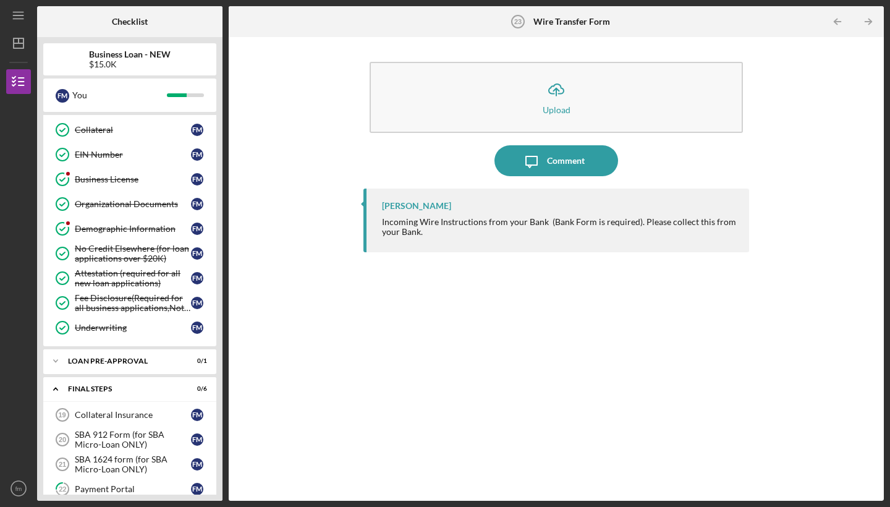
click at [568, 236] on div "Incoming Wire Instructions from your Bank (Bank Form is required). Please colle…" at bounding box center [559, 227] width 355 height 20
click at [568, 226] on div "Incoming Wire Instructions from your Bank (Bank Form is required). Please colle…" at bounding box center [559, 227] width 355 height 20
click at [443, 232] on div "Incoming Wire Instructions from your Bank (Bank Form is required). Please colle…" at bounding box center [559, 227] width 355 height 20
drag, startPoint x: 439, startPoint y: 232, endPoint x: 376, endPoint y: 221, distance: 64.0
click at [376, 221] on div "LaTrisha Gandy Incoming Wire Instructions from your Bank (Bank Form is required…" at bounding box center [556, 221] width 386 height 64
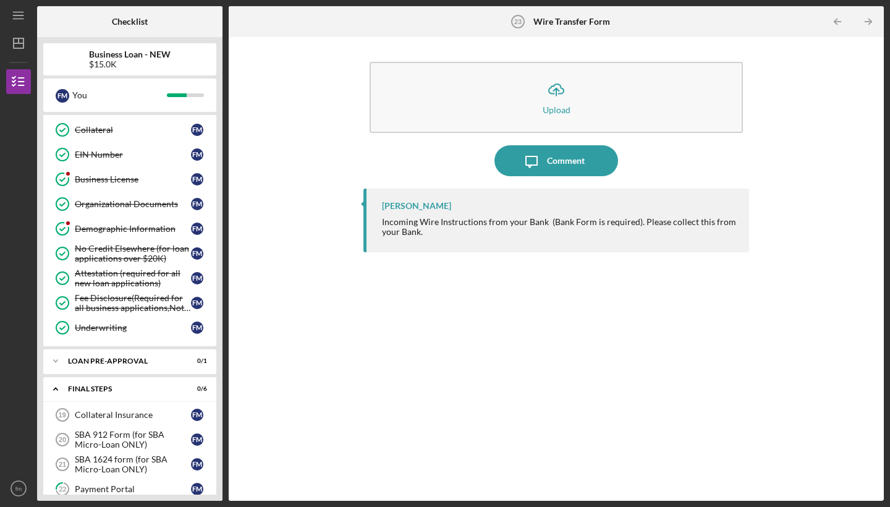
copy div "Incoming Wire Instructions from your Bank (Bank Form is required). Please colle…"
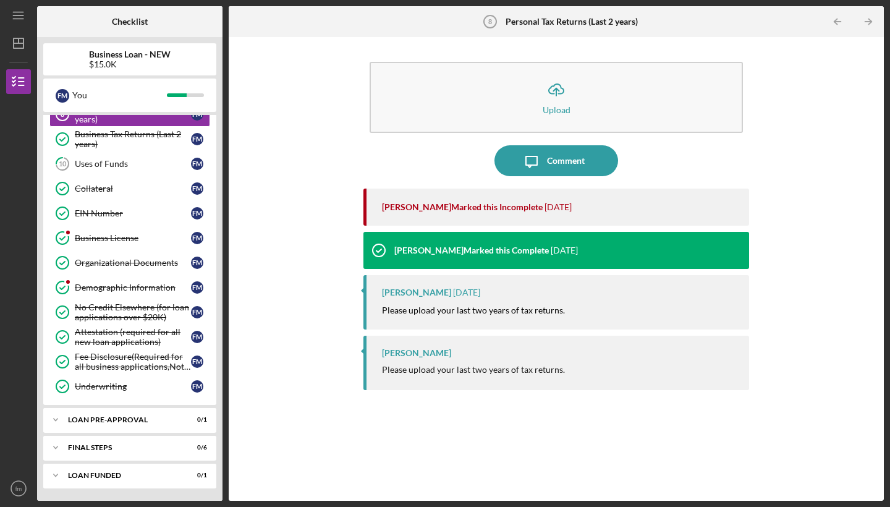
scroll to position [274, 0]
click at [109, 416] on div "LOAN PRE-APPROVAL" at bounding box center [134, 419] width 133 height 7
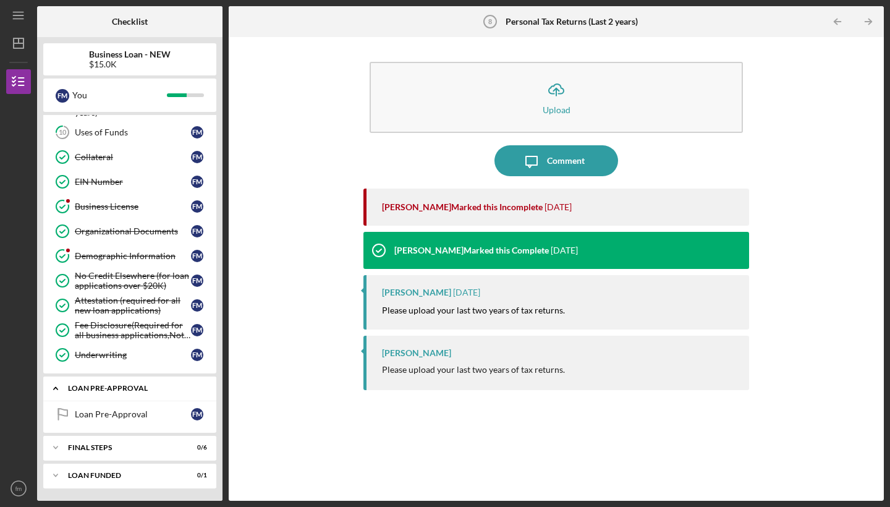
scroll to position [305, 0]
click at [112, 394] on div "Icon/Expander LOAN PRE-APPROVAL 0 / 1" at bounding box center [129, 388] width 173 height 25
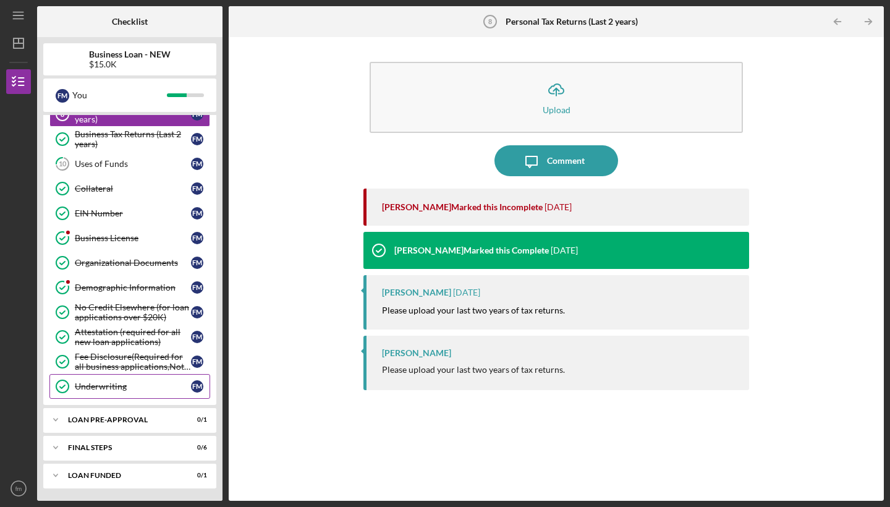
click at [112, 394] on link "Underwriting Underwriting f m" at bounding box center [129, 386] width 161 height 25
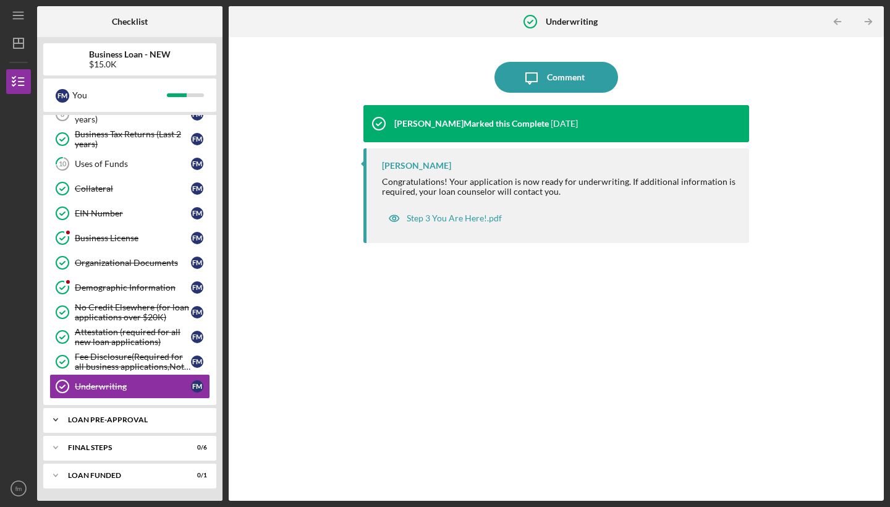
click at [106, 420] on div "LOAN PRE-APPROVAL" at bounding box center [134, 419] width 133 height 7
click at [92, 477] on div "FINAL STEPS" at bounding box center [134, 478] width 133 height 7
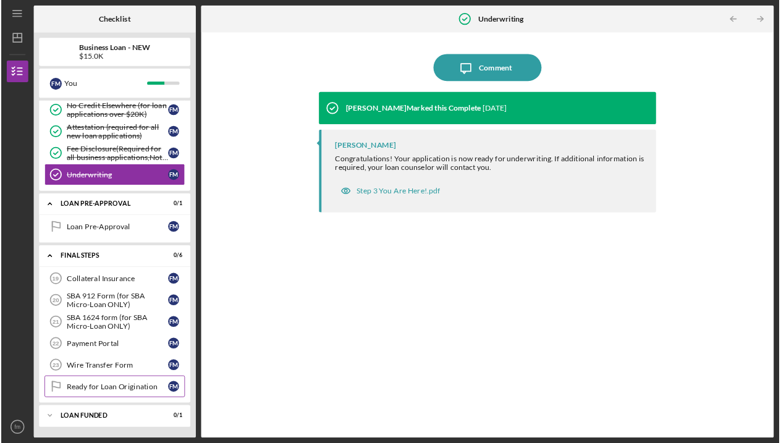
scroll to position [460, 0]
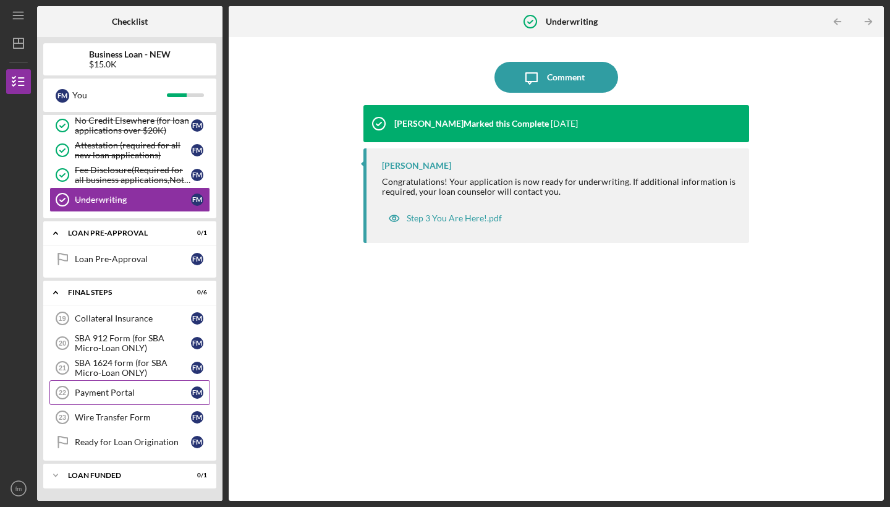
click at [122, 388] on div "Payment Portal" at bounding box center [133, 393] width 116 height 10
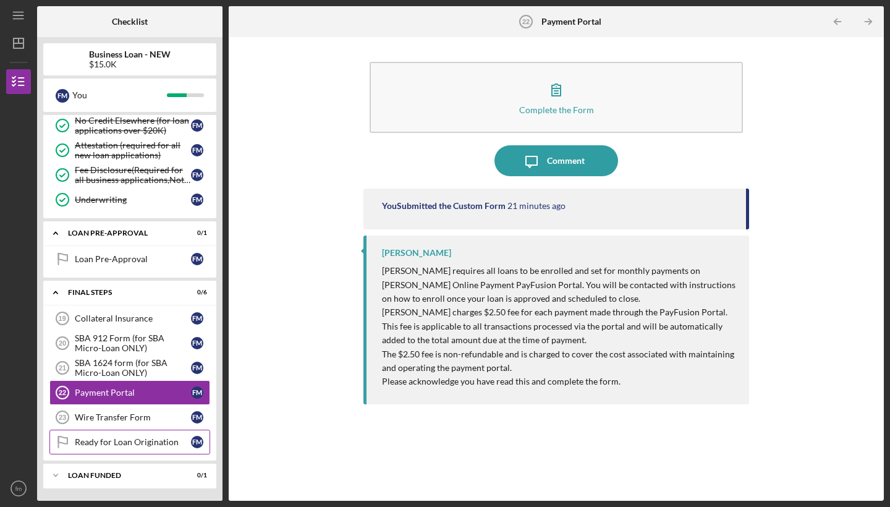
click at [107, 438] on div "Ready for Loan Origination" at bounding box center [133, 442] width 116 height 10
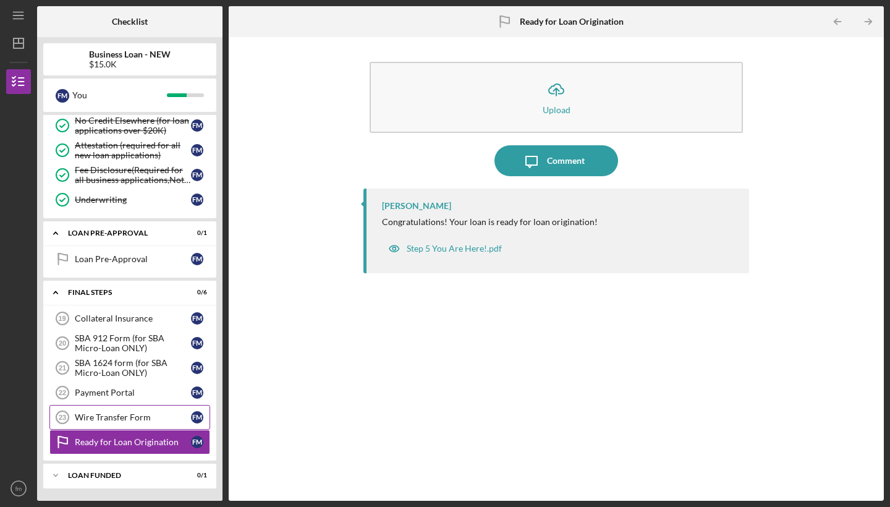
click at [105, 424] on link "Wire Transfer Form 23 Wire Transfer Form f m" at bounding box center [129, 417] width 161 height 25
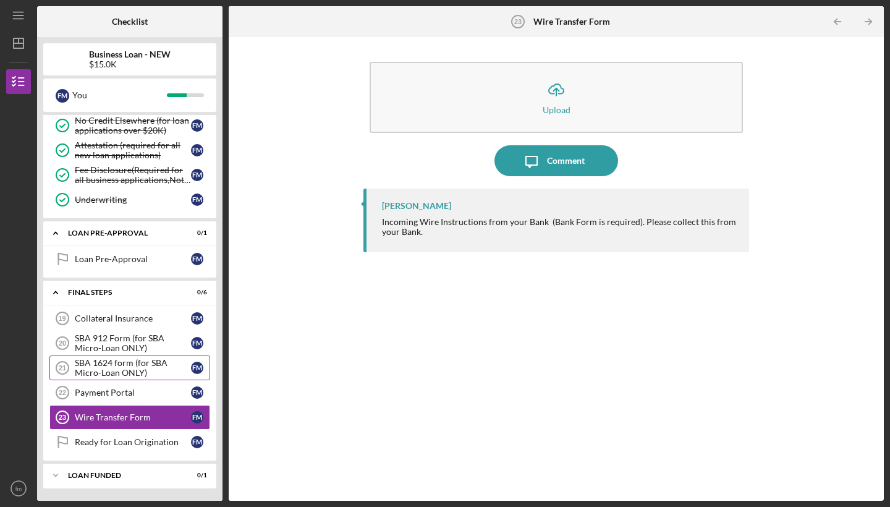
click at [114, 370] on div "SBA 1624 form (for SBA Micro-Loan ONLY)" at bounding box center [133, 368] width 116 height 20
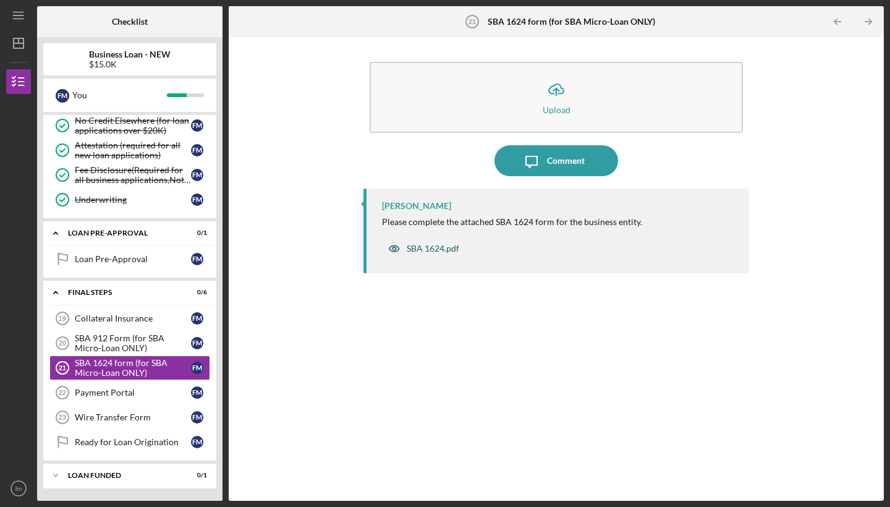
click at [422, 244] on div "SBA 1624.pdf" at bounding box center [433, 249] width 53 height 10
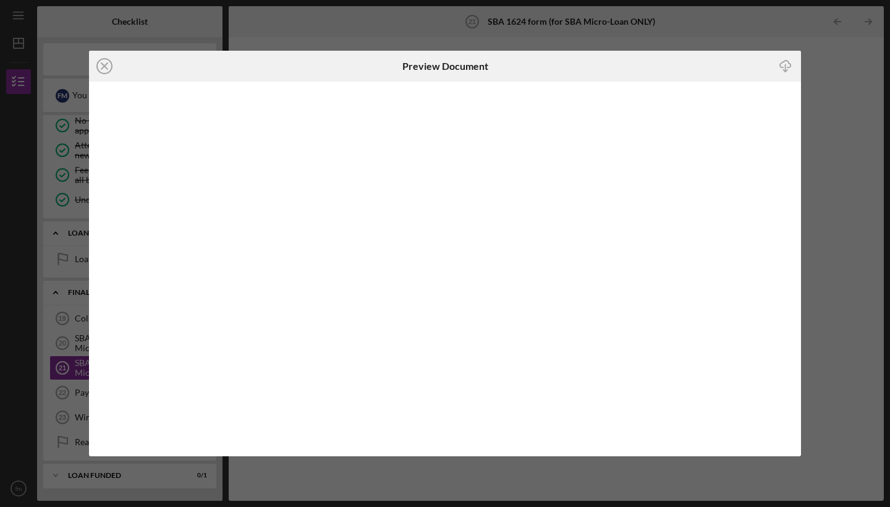
click at [787, 64] on icon "Icon/Download" at bounding box center [786, 67] width 28 height 28
click at [665, 501] on div "Icon/Close Preview Document Icon/Download" at bounding box center [445, 253] width 890 height 507
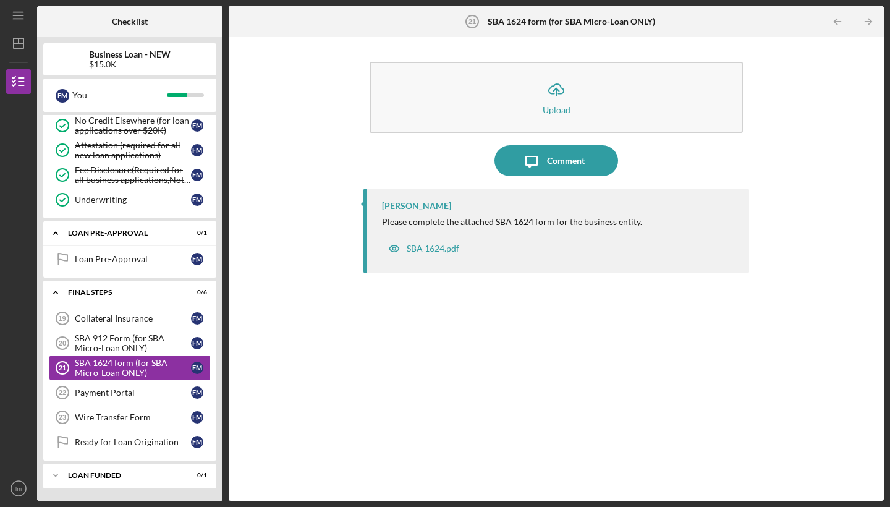
click at [140, 368] on div "SBA 1624 form (for SBA Micro-Loan ONLY)" at bounding box center [133, 368] width 116 height 20
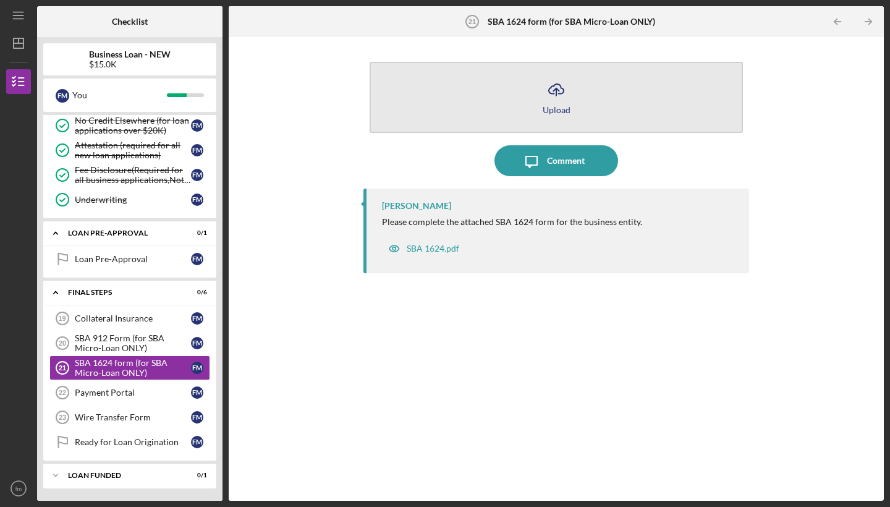
click at [553, 112] on div "Upload" at bounding box center [557, 109] width 28 height 9
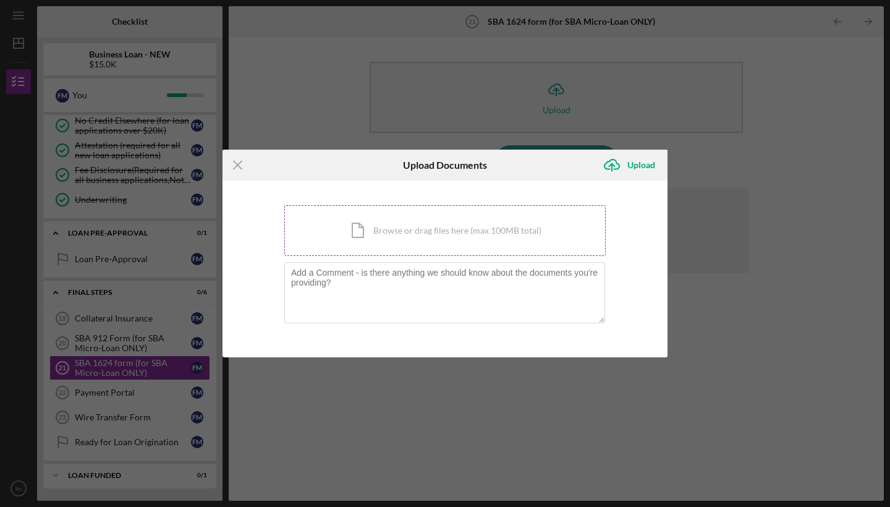
click at [392, 227] on div "Icon/Document Browse or drag files here (max 100MB total) Tap to choose files o…" at bounding box center [444, 230] width 321 height 51
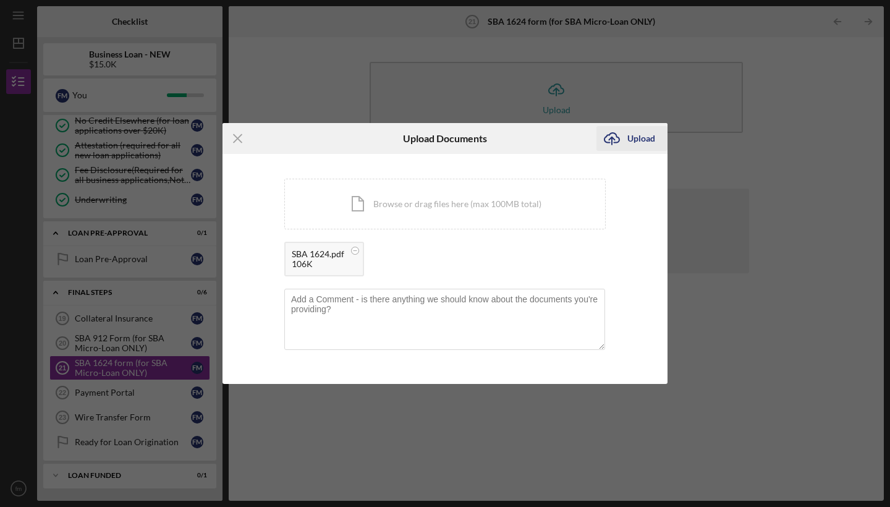
click at [629, 137] on div "Upload" at bounding box center [641, 138] width 28 height 25
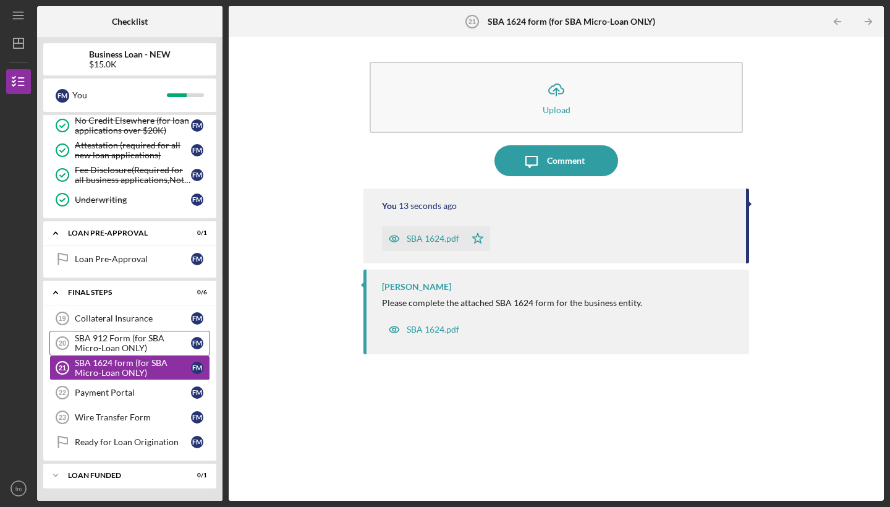
click at [154, 341] on div "SBA 912 Form (for SBA Micro-Loan ONLY)" at bounding box center [133, 343] width 116 height 20
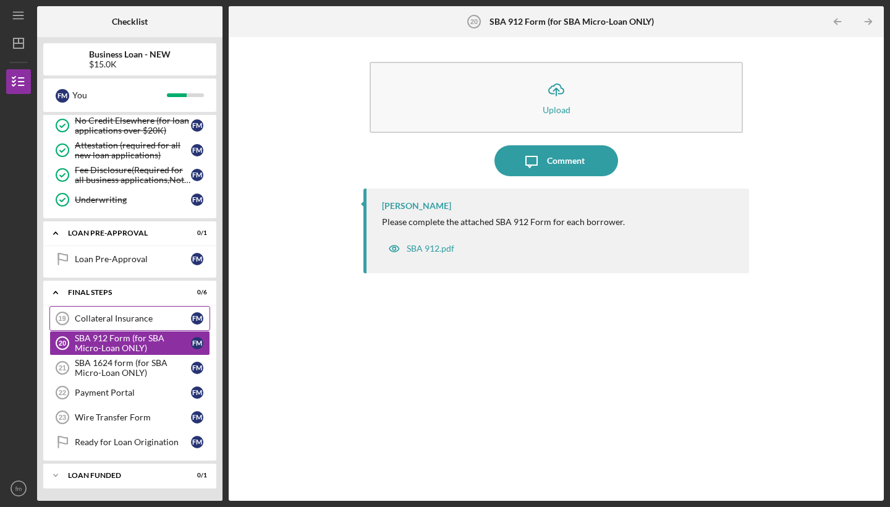
click at [155, 320] on div "Collateral Insurance" at bounding box center [133, 318] width 116 height 10
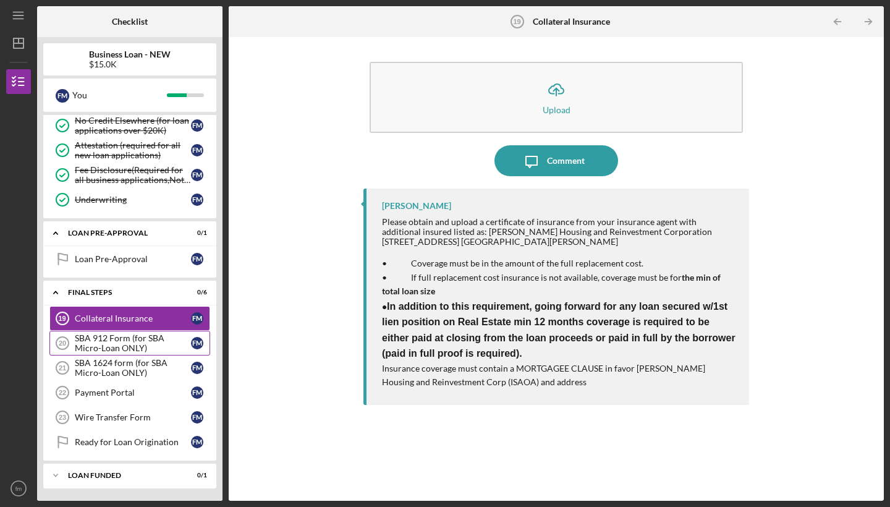
click at [116, 347] on div "SBA 912 Form (for SBA Micro-Loan ONLY)" at bounding box center [133, 343] width 116 height 20
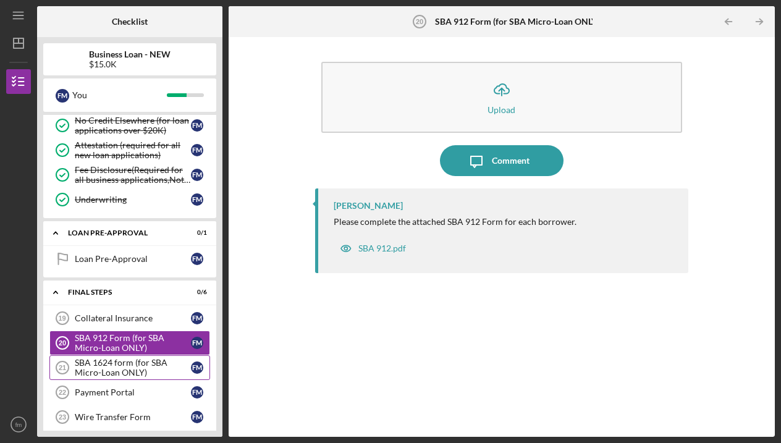
click at [134, 371] on div "SBA 1624 form (for SBA Micro-Loan ONLY)" at bounding box center [133, 368] width 116 height 20
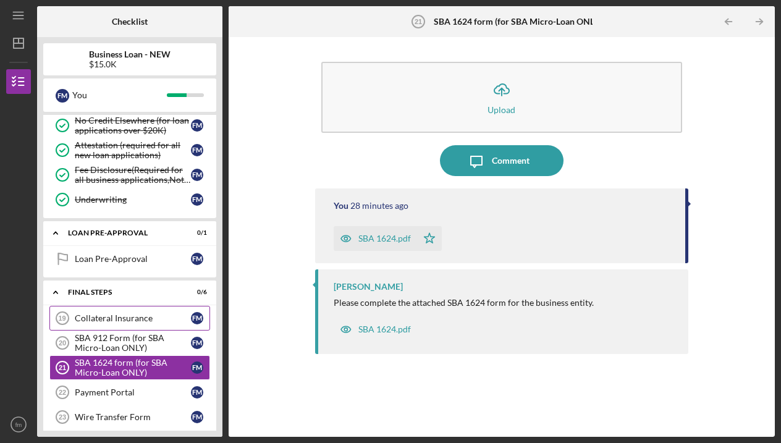
click at [135, 328] on link "Collateral Insurance 19 Collateral Insurance f m" at bounding box center [129, 318] width 161 height 25
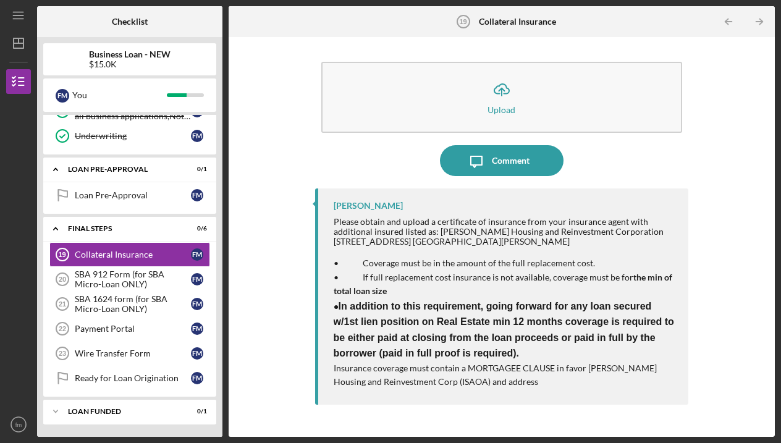
scroll to position [524, 0]
click at [138, 260] on link "Collateral Insurance 19 Collateral Insurance f m" at bounding box center [129, 254] width 161 height 25
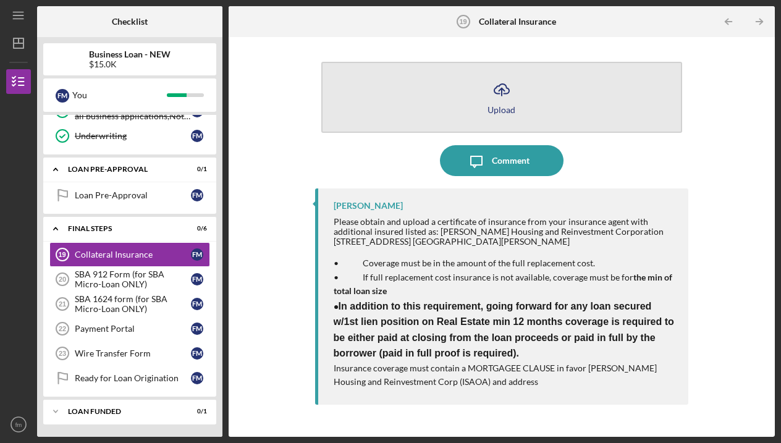
click at [504, 95] on icon "Icon/Upload" at bounding box center [501, 89] width 31 height 31
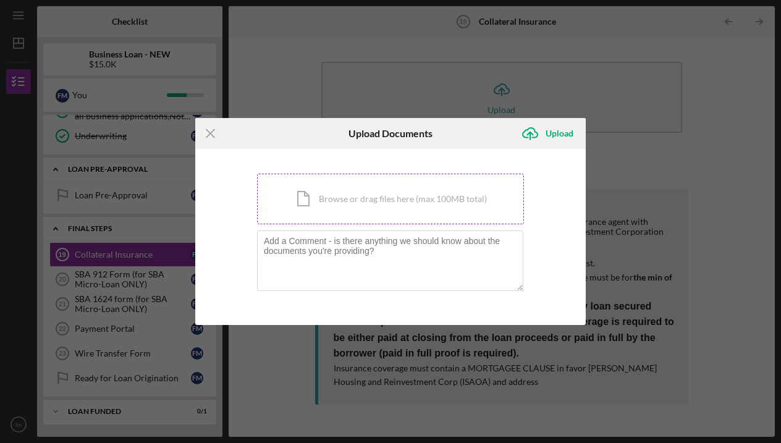
click at [305, 192] on div "Icon/Document Browse or drag files here (max 100MB total) Tap to choose files o…" at bounding box center [390, 199] width 267 height 51
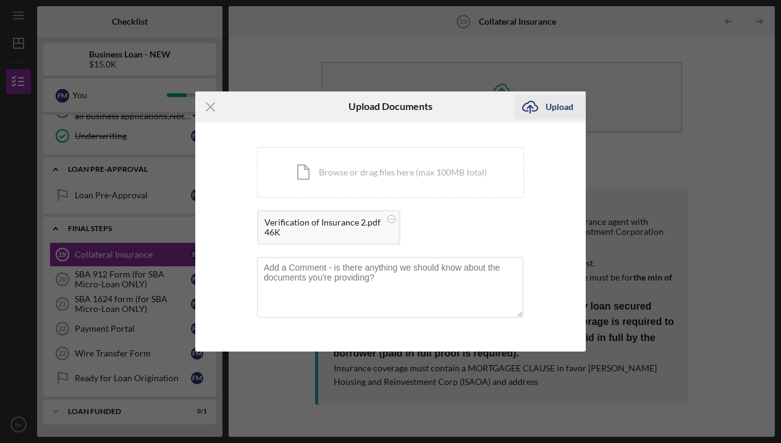
click at [543, 106] on icon "Icon/Upload" at bounding box center [530, 106] width 31 height 31
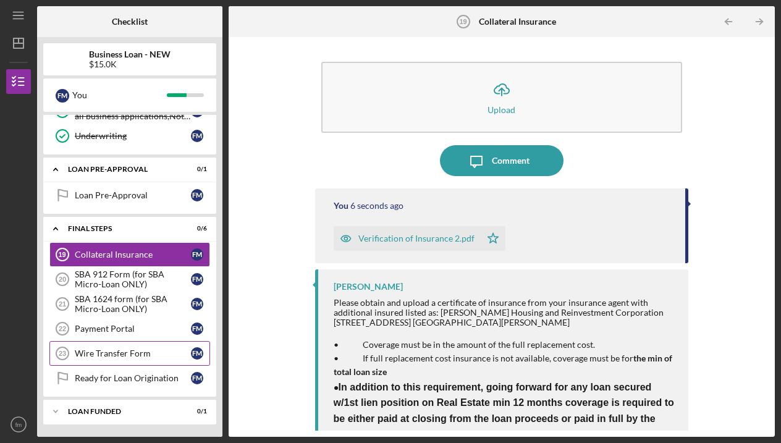
click at [175, 362] on link "Wire Transfer Form 23 Wire Transfer Form f m" at bounding box center [129, 353] width 161 height 25
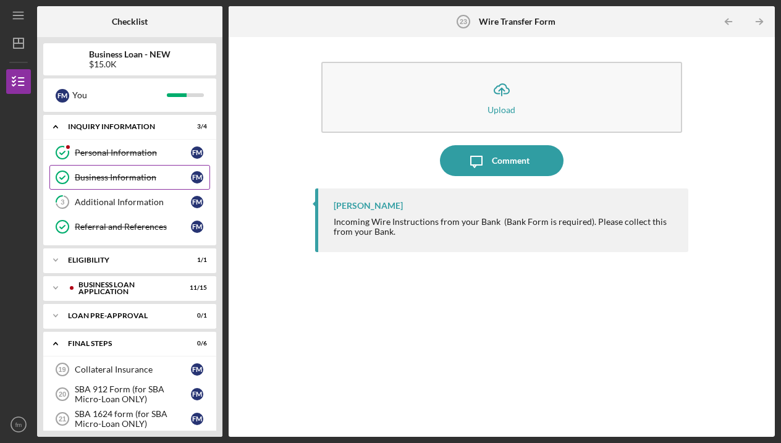
click at [133, 178] on div "Business Information" at bounding box center [133, 177] width 116 height 10
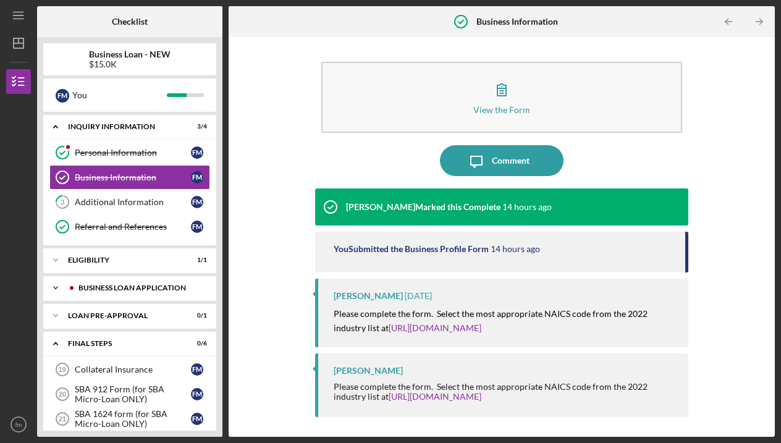
click at [134, 287] on div "BUSINESS LOAN APPLICATION" at bounding box center [139, 287] width 122 height 7
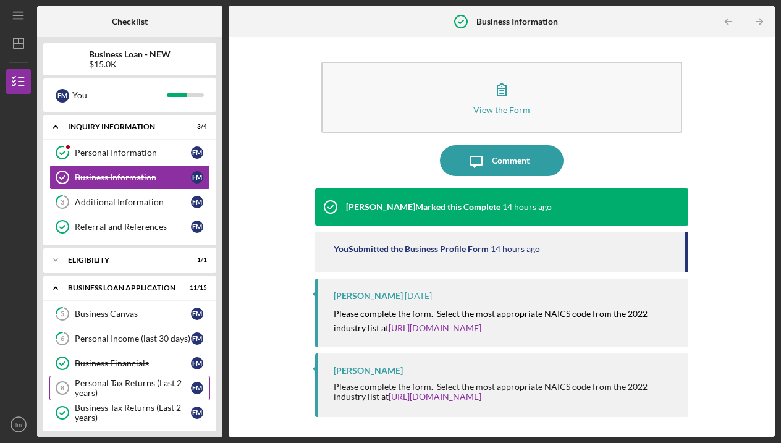
click at [119, 386] on div "Personal Tax Returns (Last 2 years)" at bounding box center [133, 388] width 116 height 20
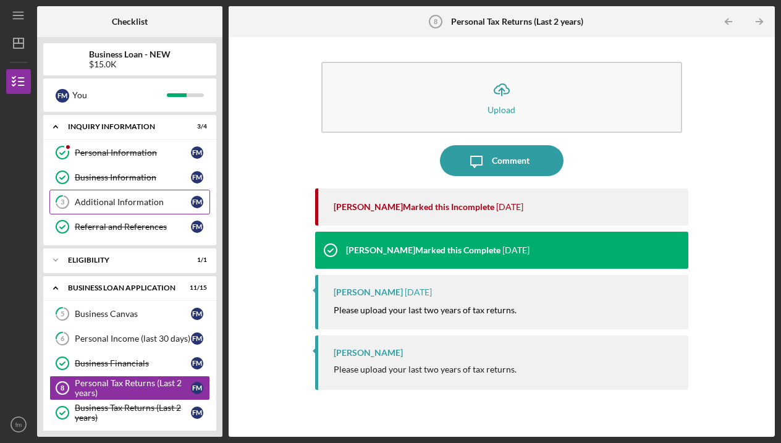
click at [105, 206] on div "Additional Information" at bounding box center [133, 202] width 116 height 10
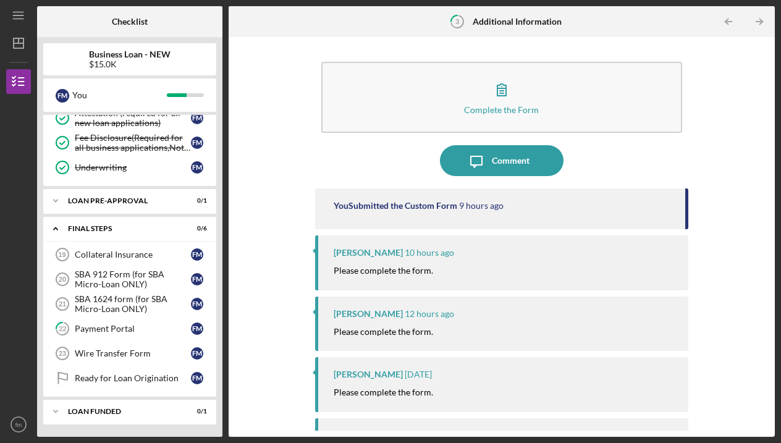
scroll to position [493, 0]
